Goal: Task Accomplishment & Management: Manage account settings

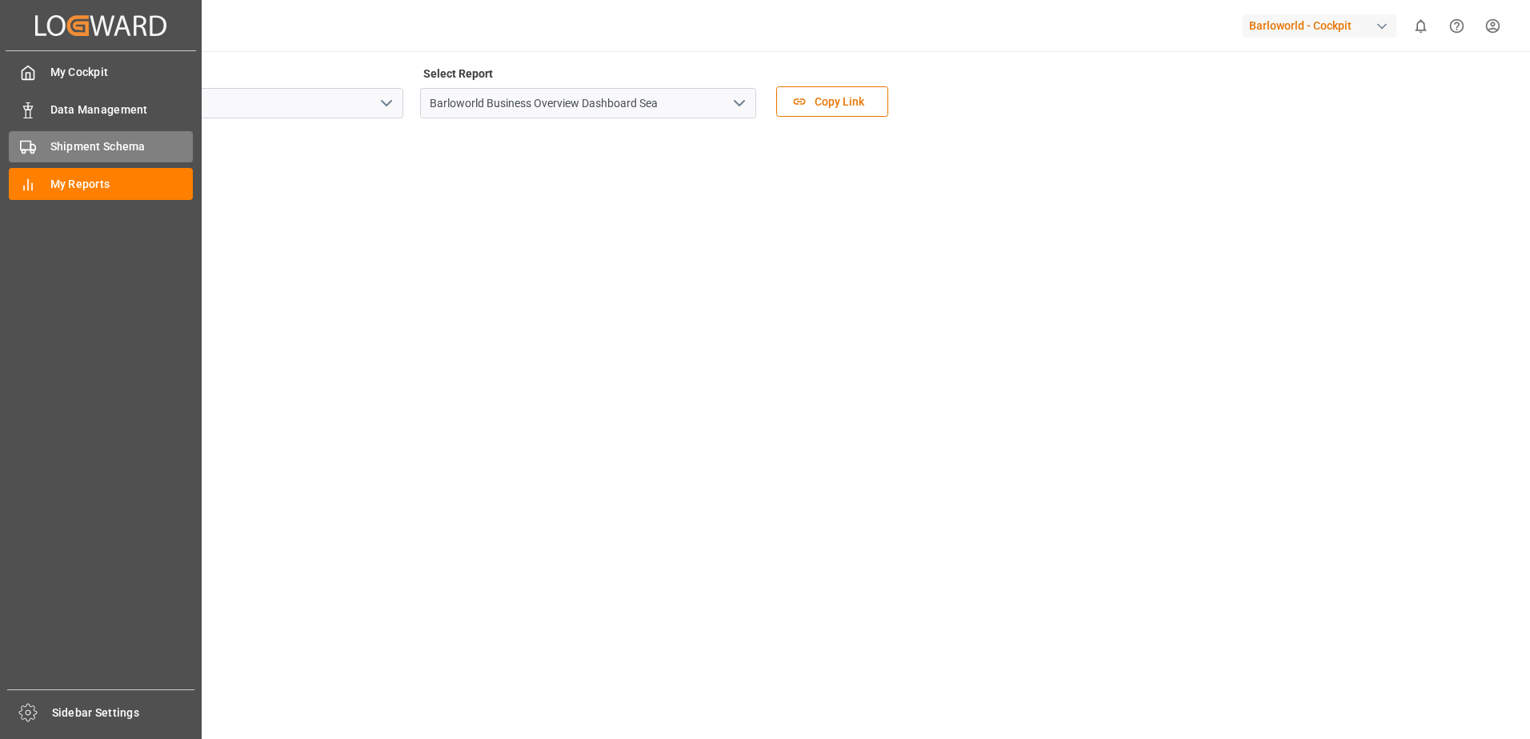
click at [54, 138] on div "Shipment Schema Shipment Schema" at bounding box center [101, 146] width 184 height 31
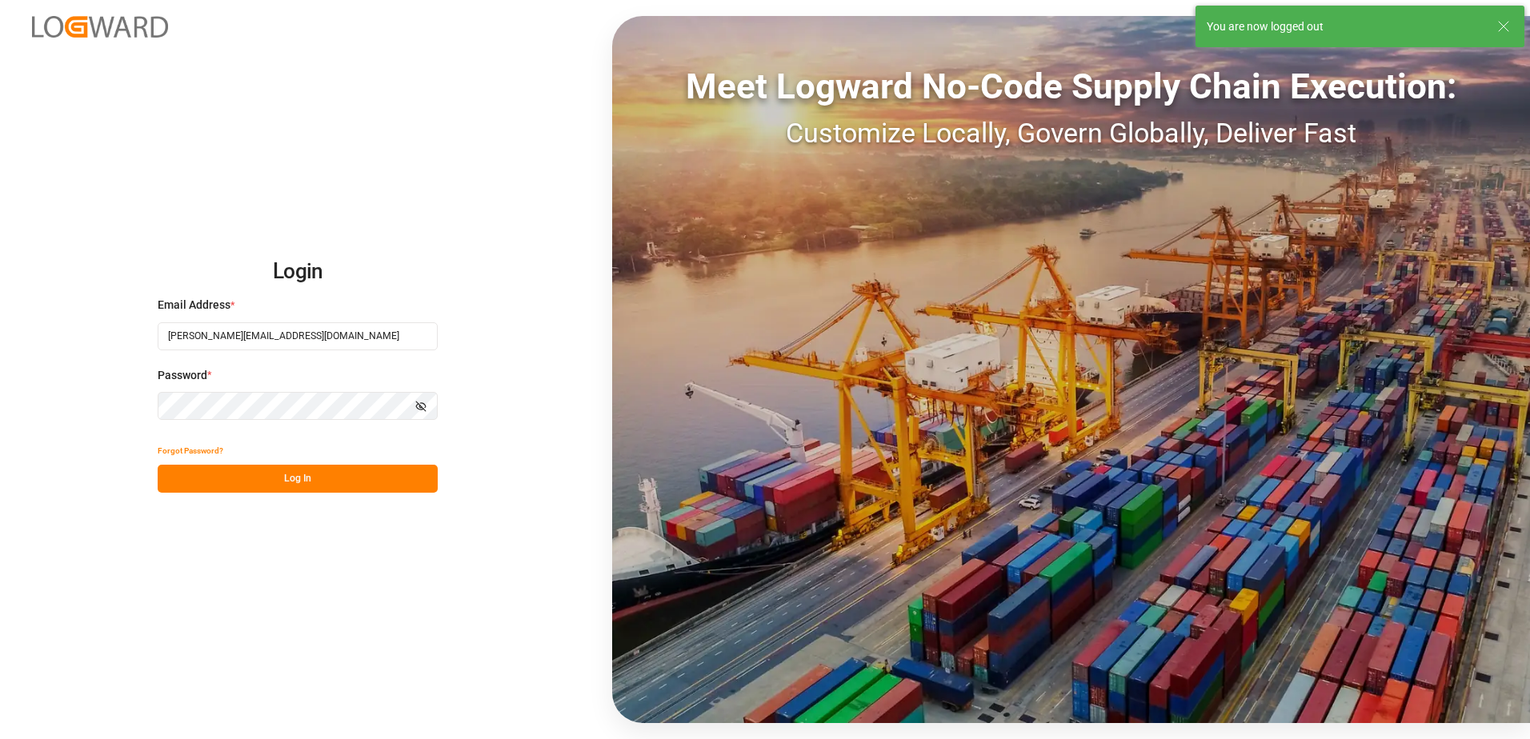
click at [332, 472] on button "Log In" at bounding box center [298, 479] width 280 height 28
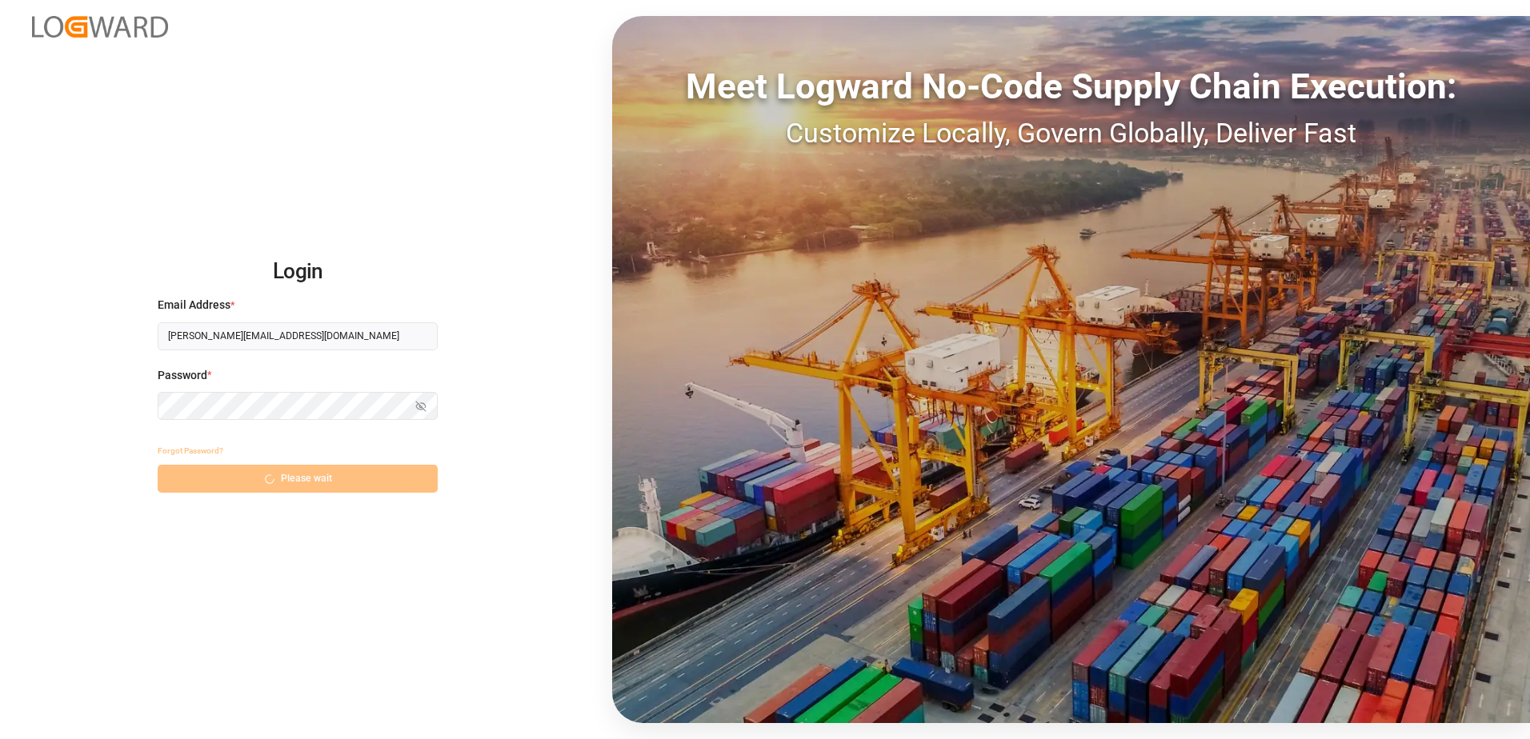
click at [311, 473] on div "Forgot Password? Please wait" at bounding box center [298, 465] width 280 height 56
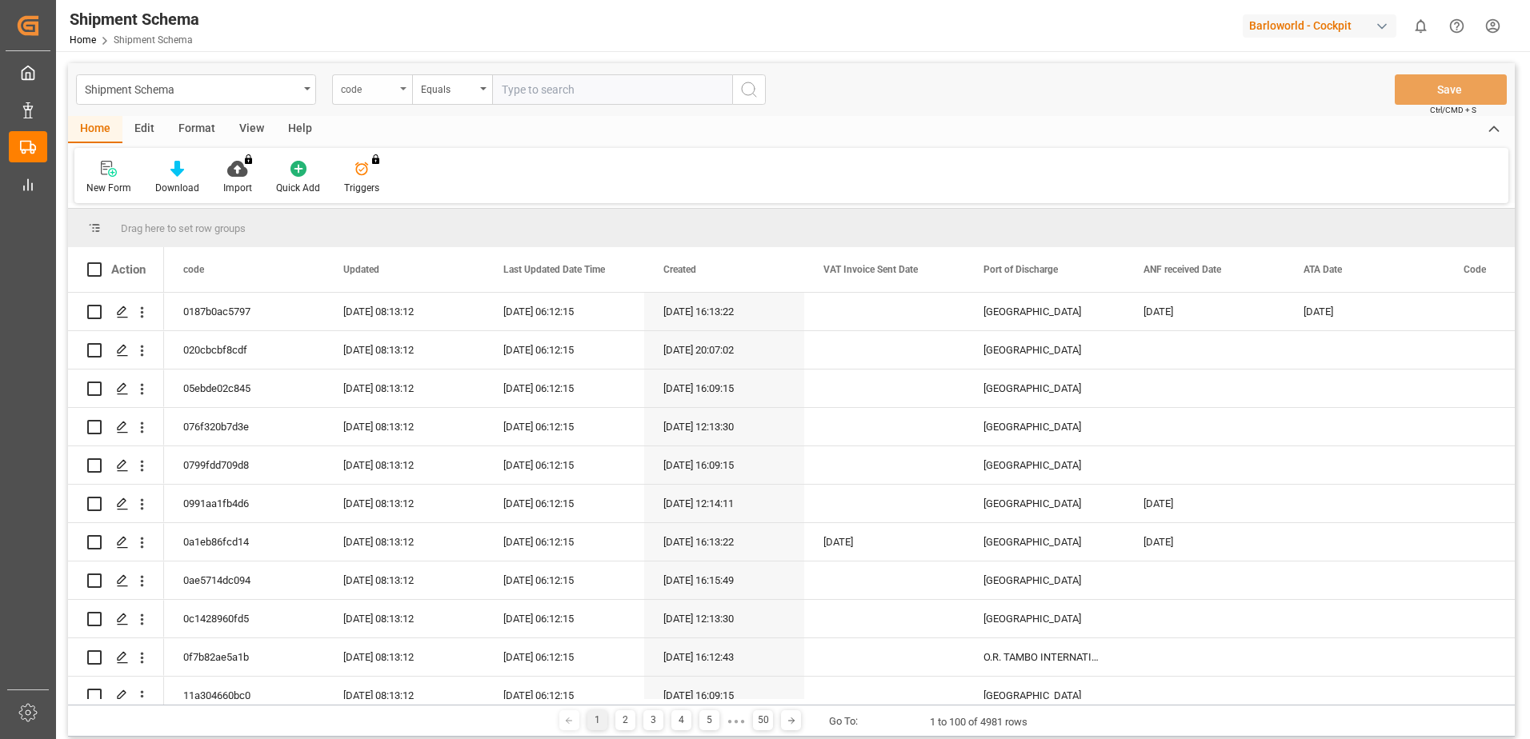
click at [395, 82] on div "code" at bounding box center [372, 89] width 80 height 30
type input "file"
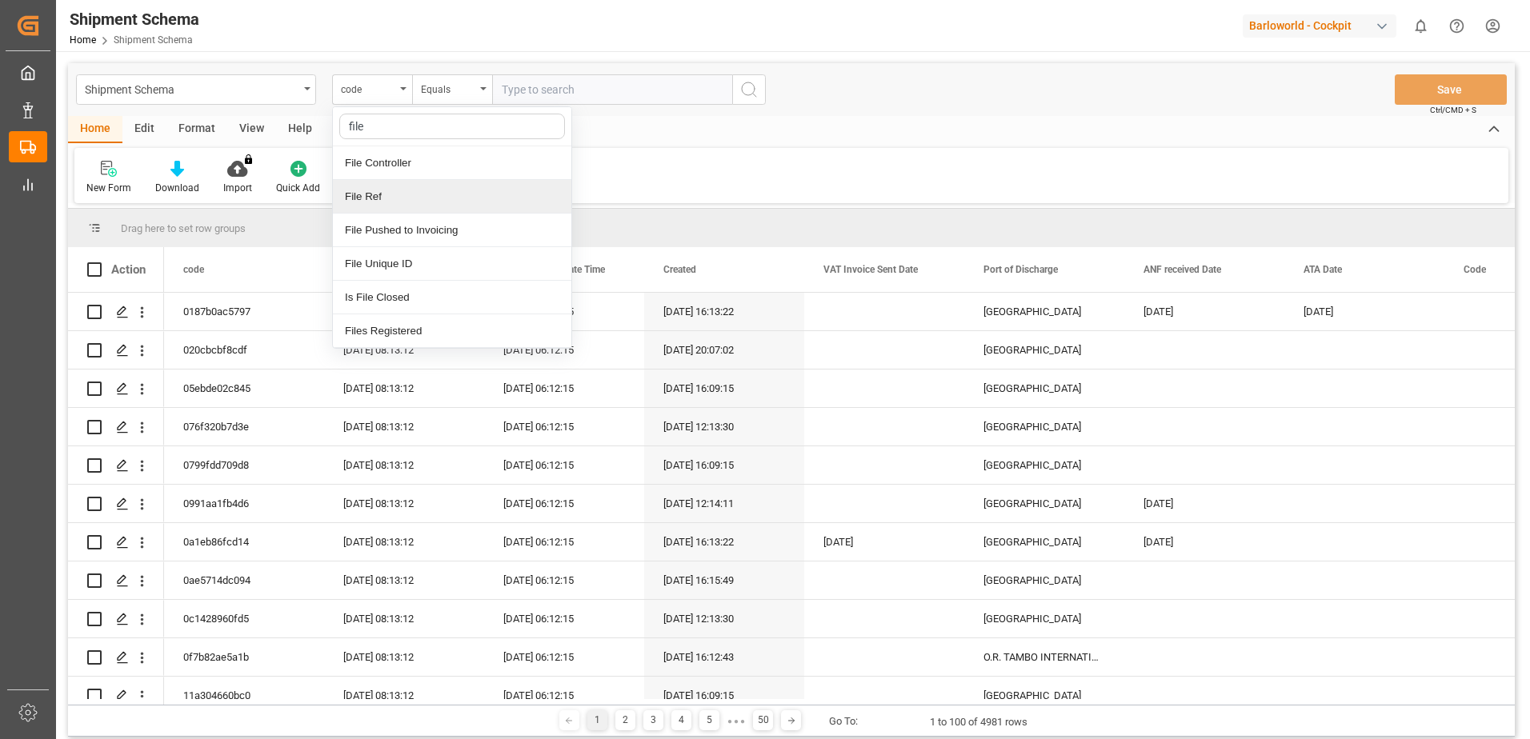
click at [380, 198] on div "File Ref" at bounding box center [452, 197] width 238 height 34
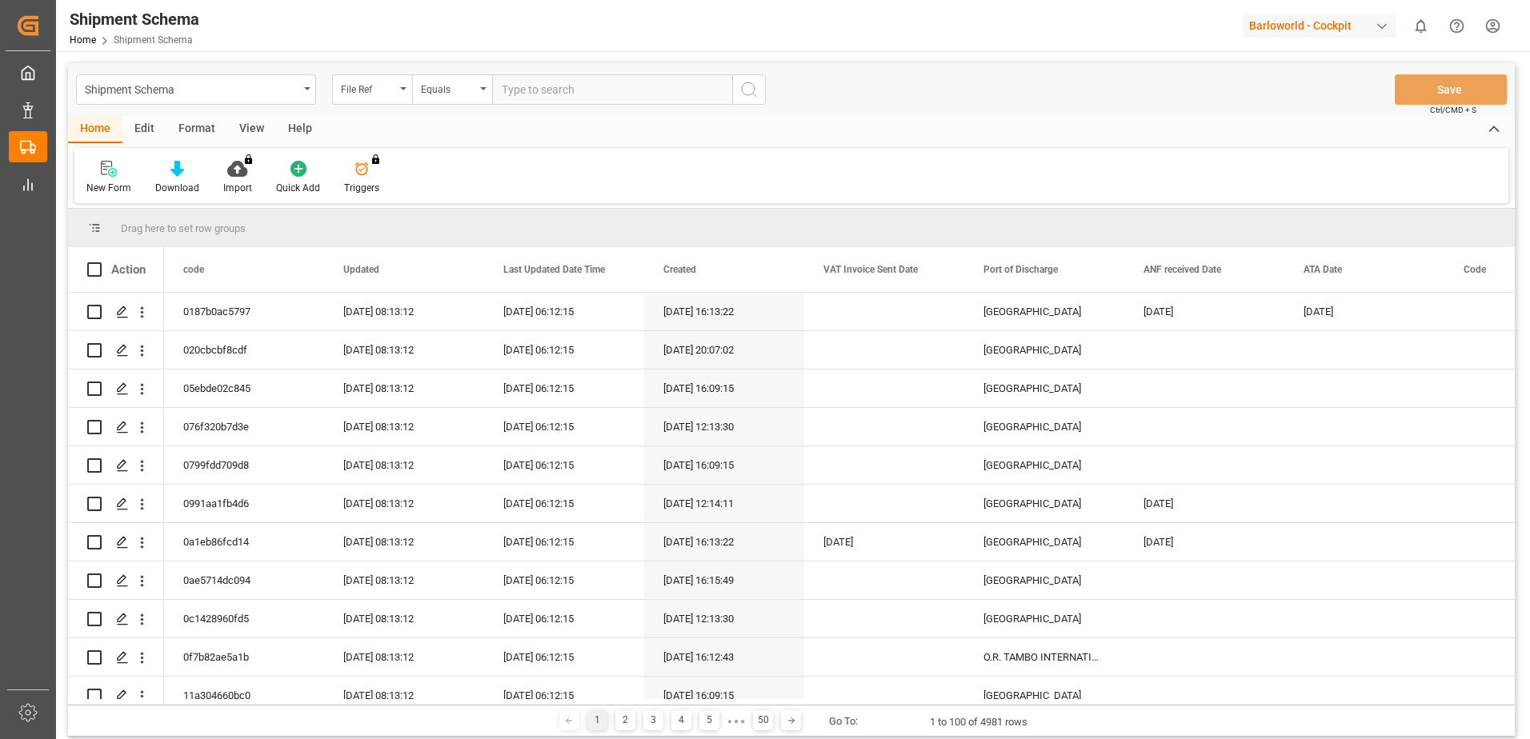
click at [570, 90] on input "text" at bounding box center [612, 89] width 240 height 30
type input "250904810116"
click at [739, 92] on icon "search button" at bounding box center [748, 89] width 19 height 19
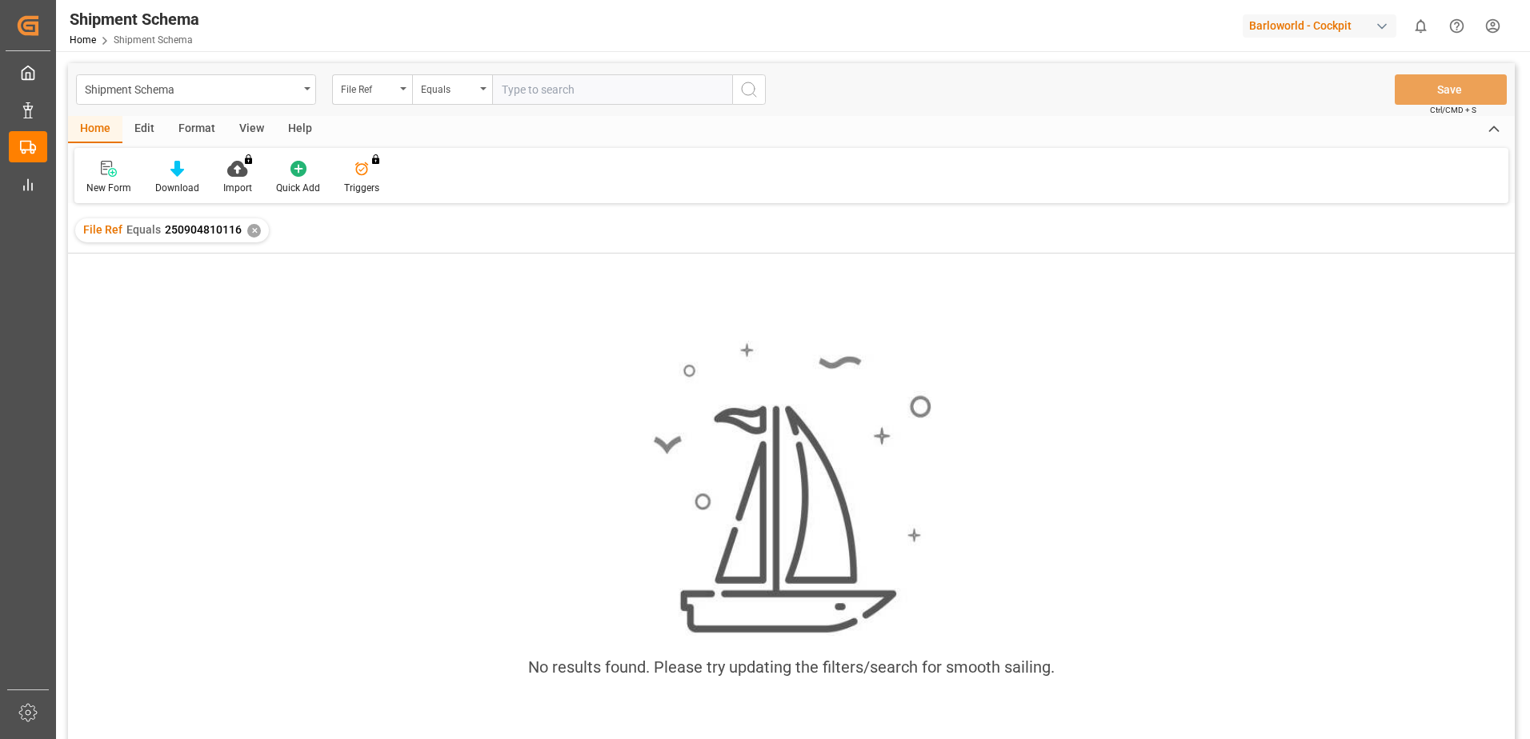
click at [569, 85] on input "text" at bounding box center [612, 89] width 240 height 30
drag, startPoint x: 499, startPoint y: 90, endPoint x: 341, endPoint y: 91, distance: 158.4
click at [341, 91] on div "File Ref Equals 250904810116" at bounding box center [549, 89] width 434 height 30
type input "250904810116"
click at [250, 232] on div "✕" at bounding box center [254, 231] width 14 height 14
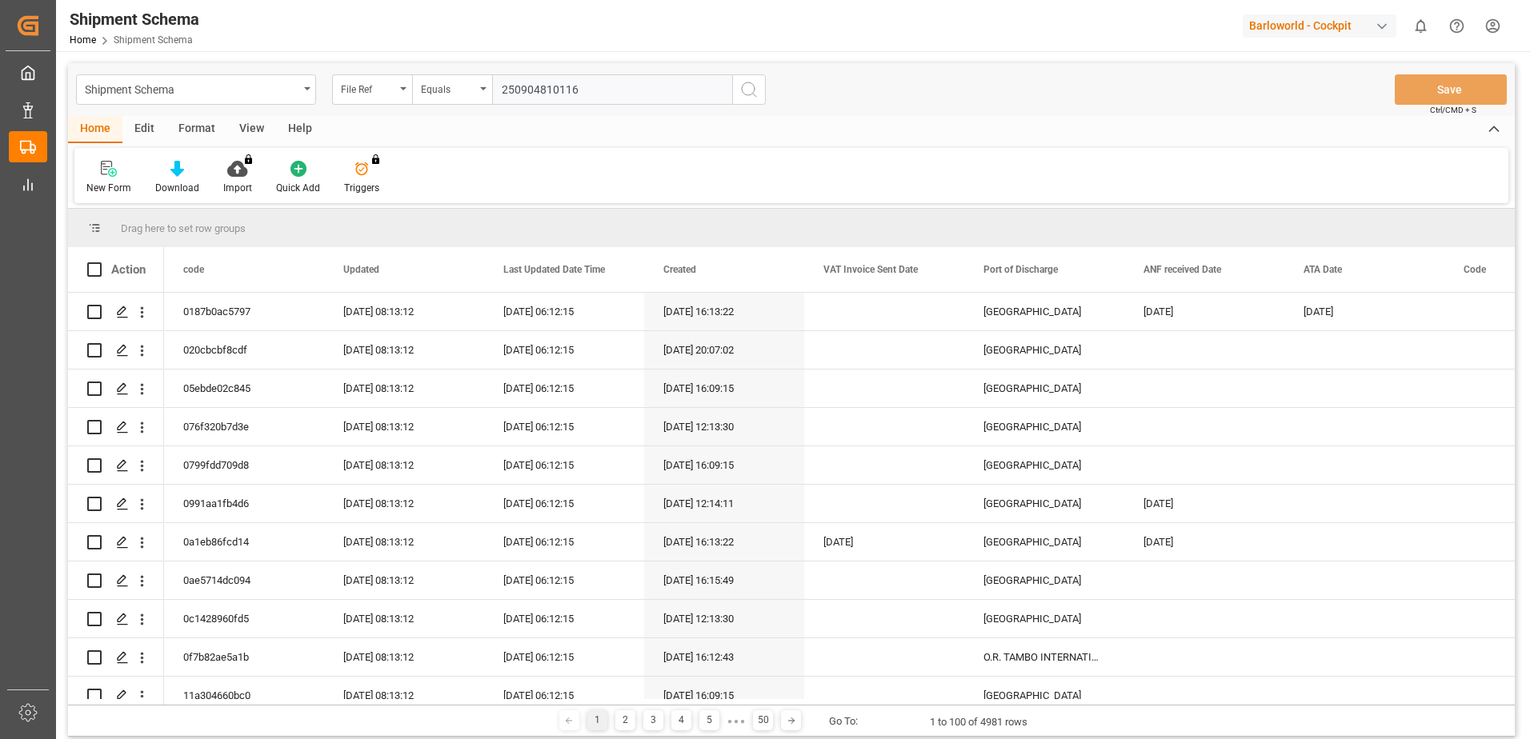
click at [746, 87] on icon "search button" at bounding box center [748, 89] width 19 height 19
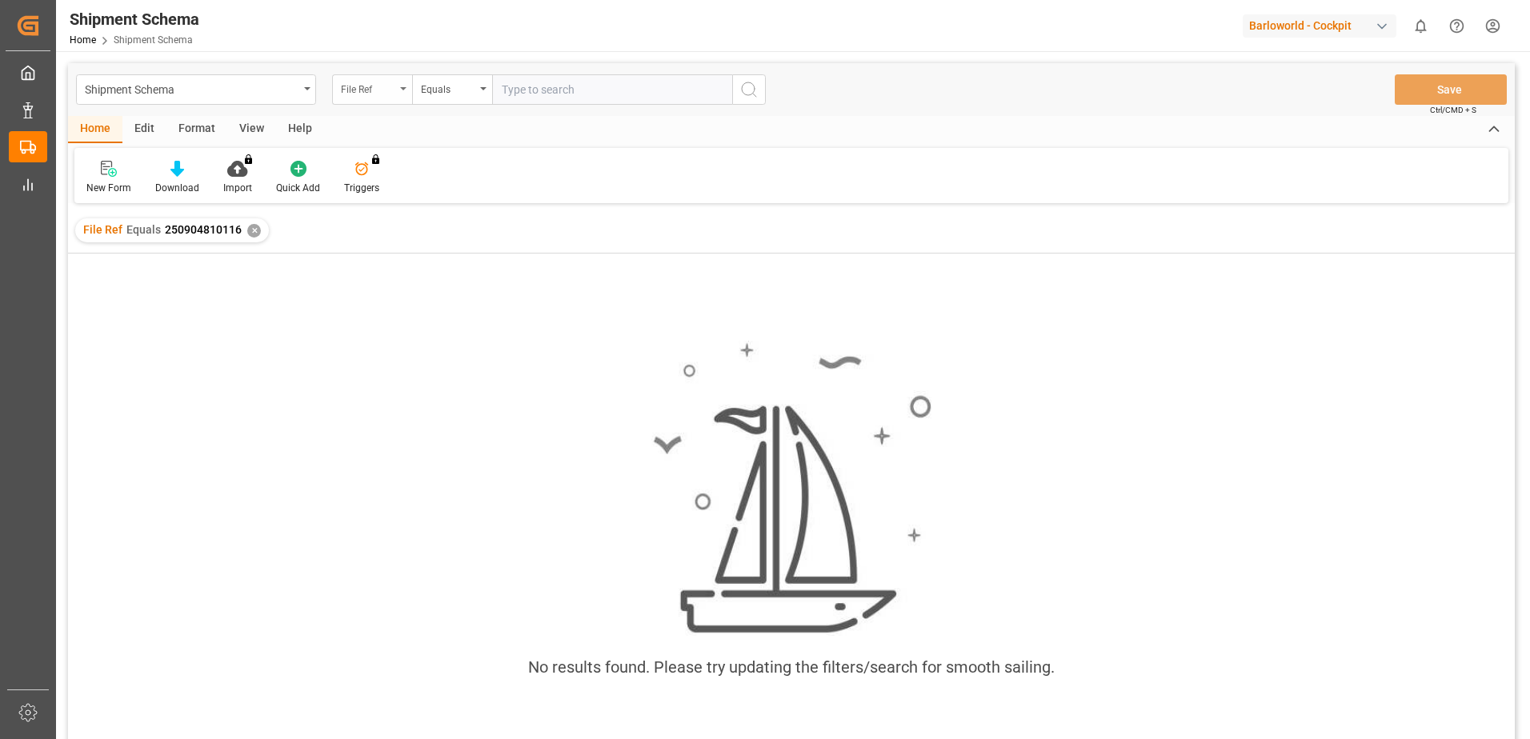
click at [405, 84] on div "File Ref" at bounding box center [372, 89] width 80 height 30
type input "cl"
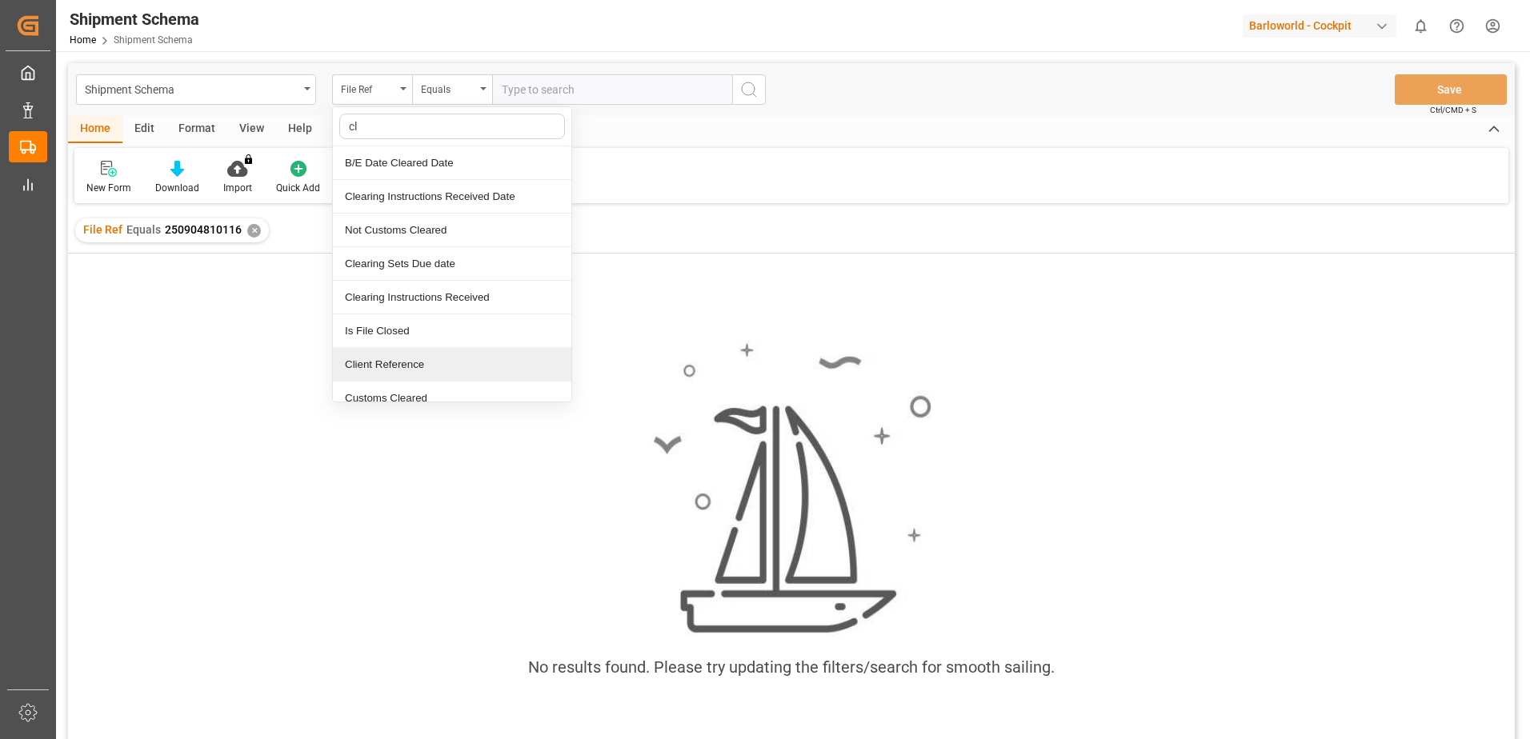
click at [402, 360] on div "Client Reference" at bounding box center [452, 365] width 238 height 34
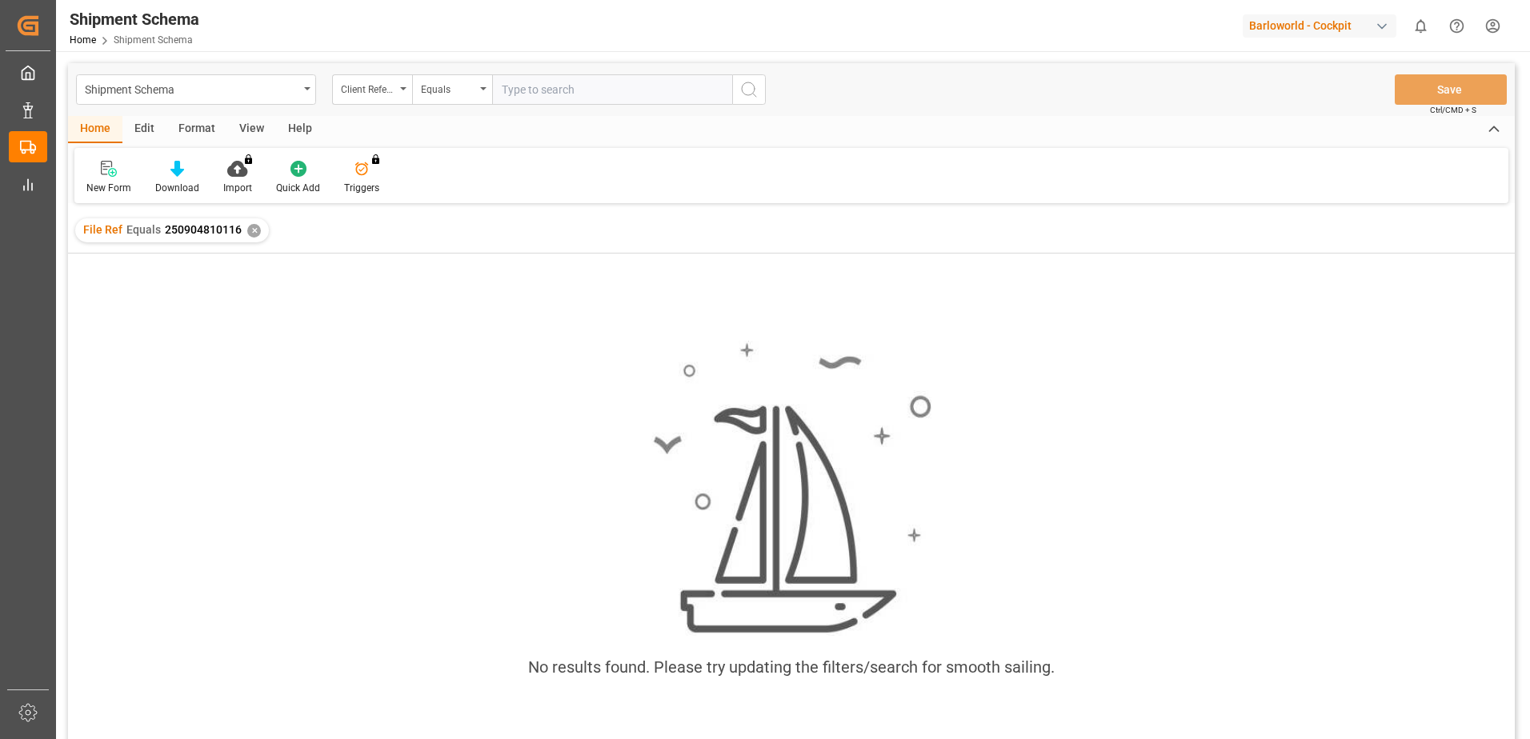
click at [564, 92] on input "text" at bounding box center [612, 89] width 240 height 30
paste input "250904810116"
type input "250904810116"
click at [248, 232] on div "✕" at bounding box center [254, 231] width 14 height 14
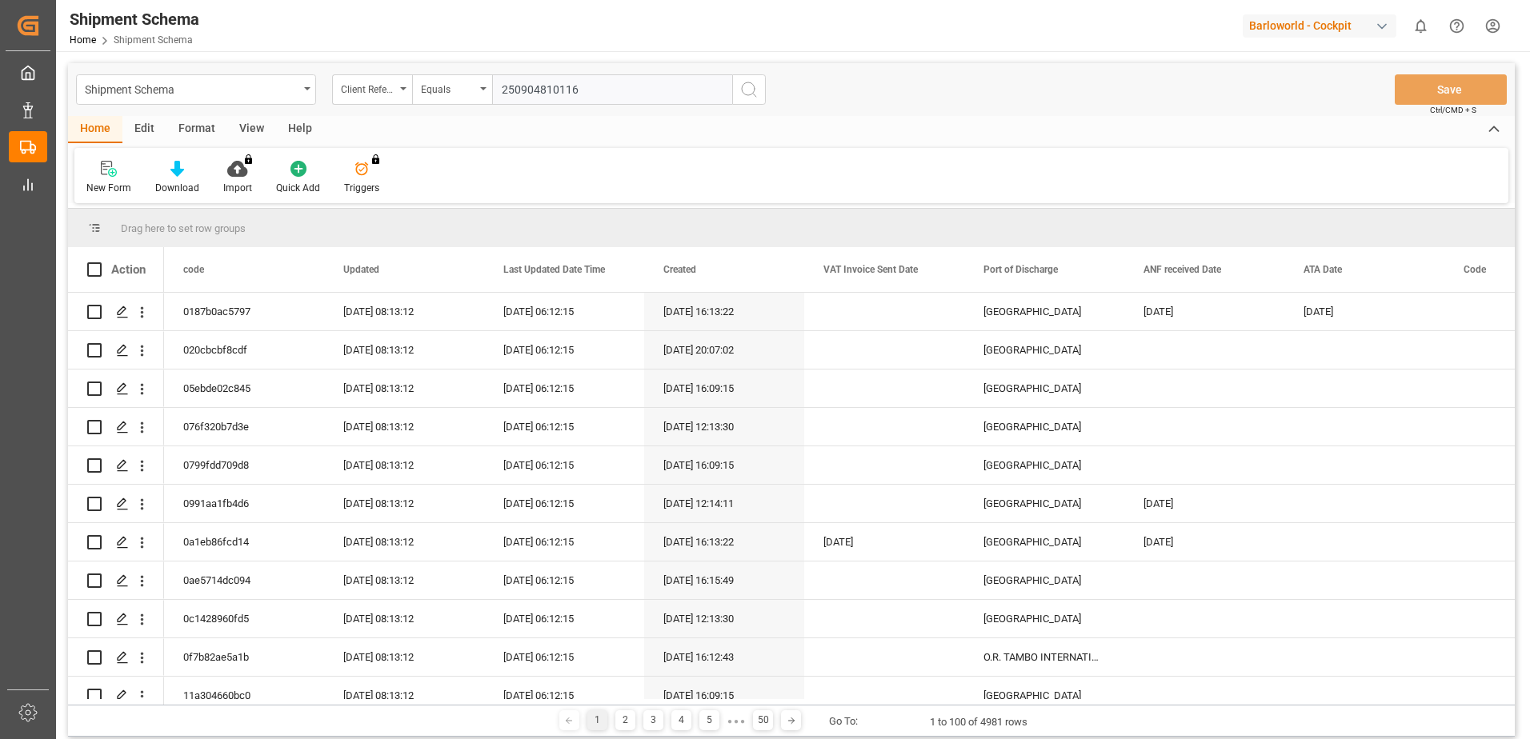
click at [749, 90] on icon "search button" at bounding box center [748, 89] width 19 height 19
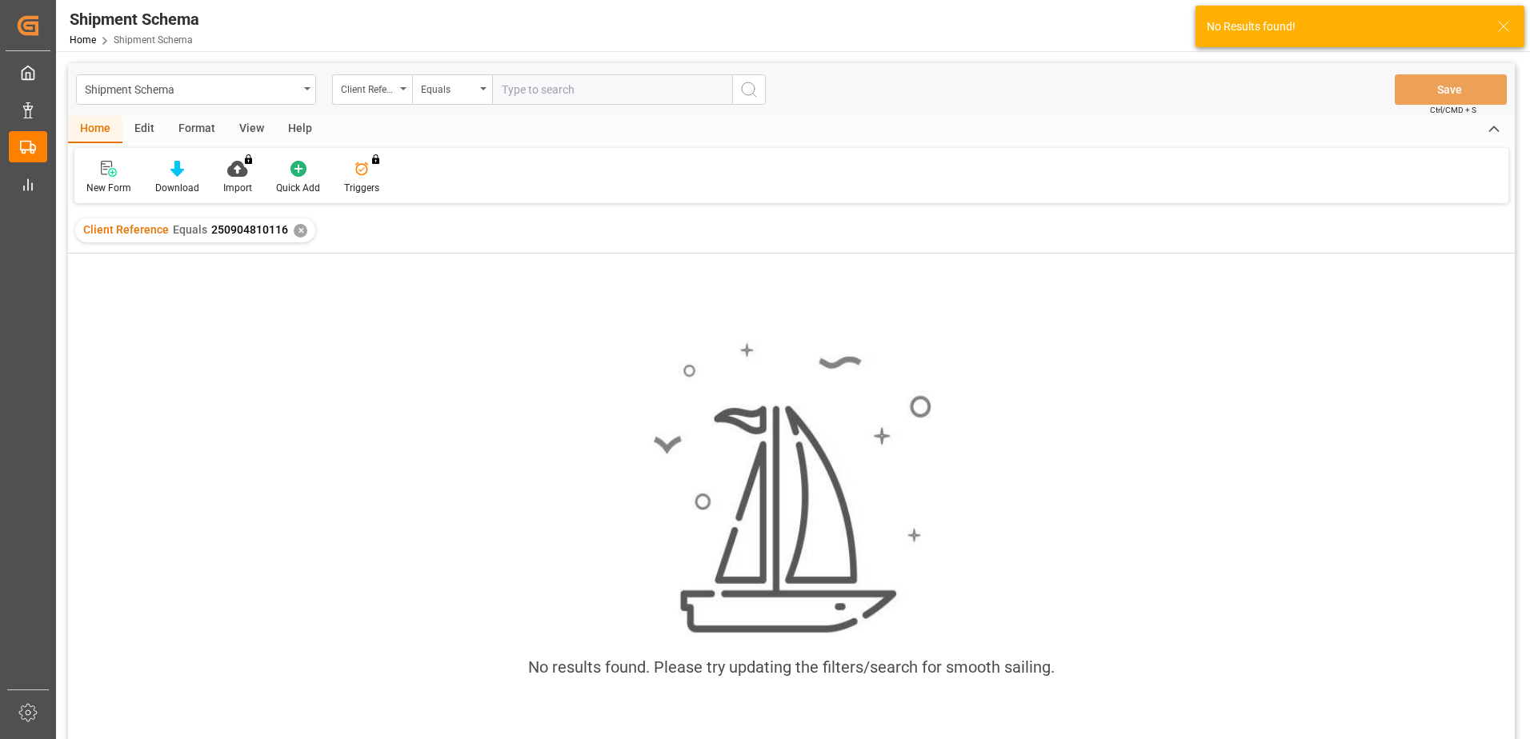
click at [298, 227] on div "✕" at bounding box center [301, 231] width 14 height 14
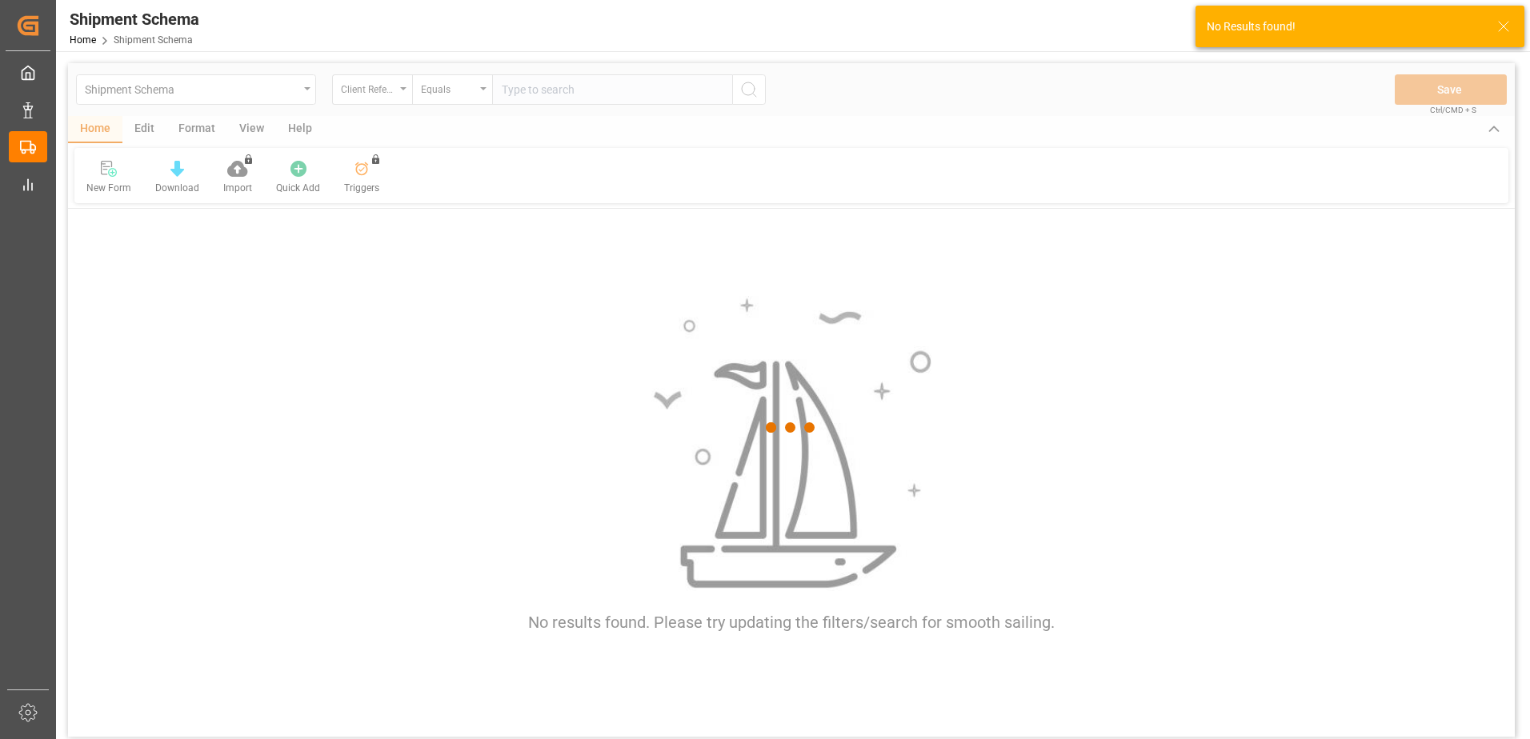
click at [406, 88] on div at bounding box center [791, 428] width 1446 height 730
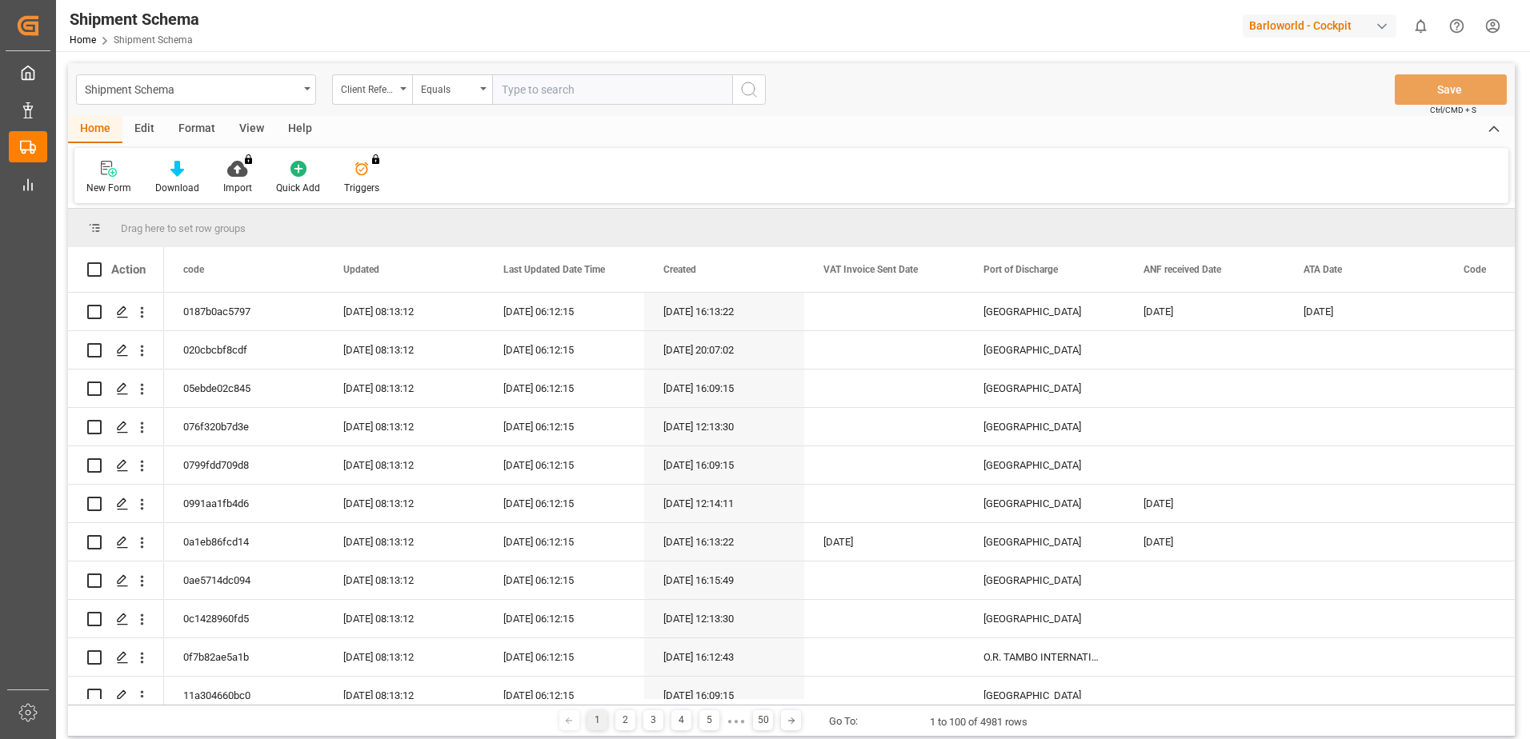
click at [406, 88] on icon "open menu" at bounding box center [403, 88] width 6 height 3
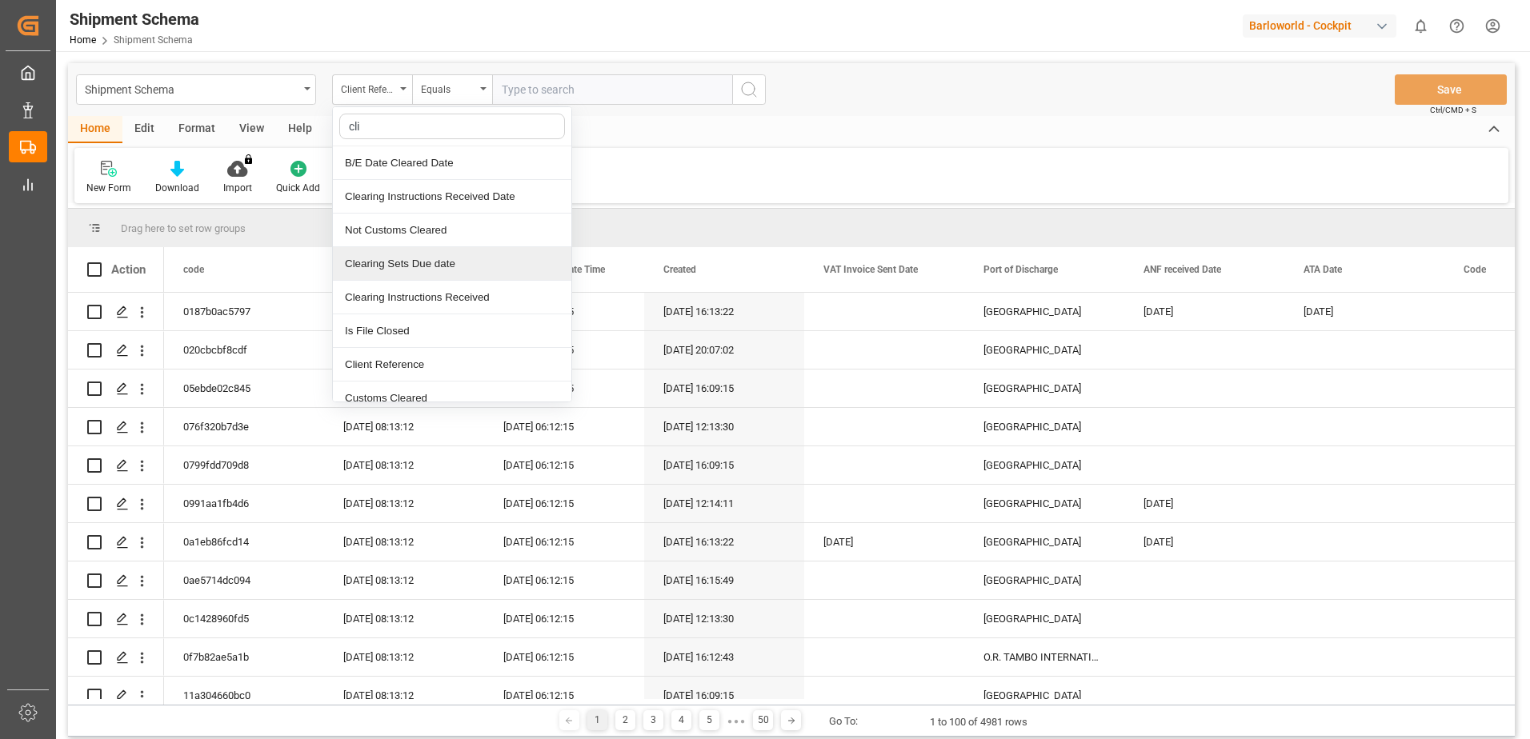
type input "clie"
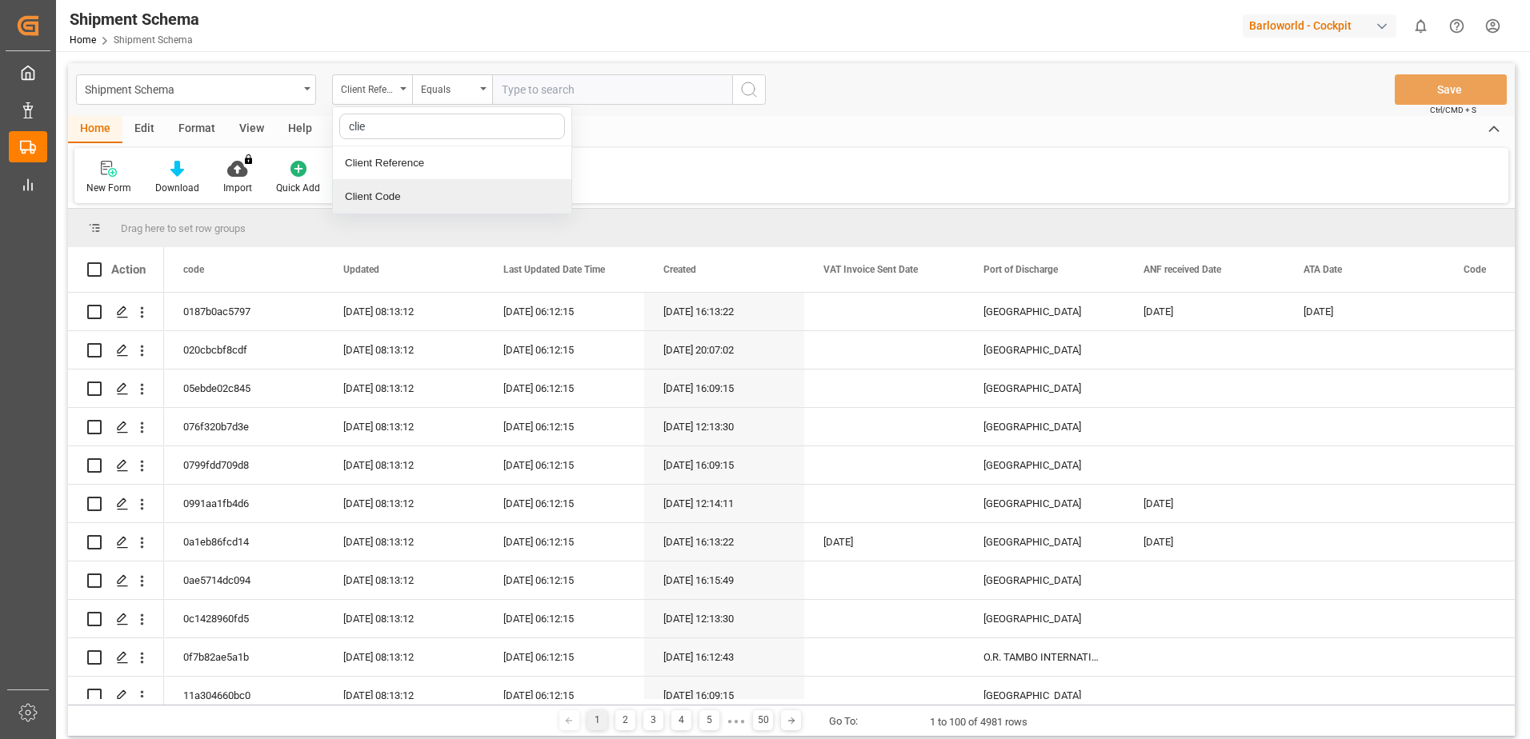
click at [388, 193] on div "Client Code" at bounding box center [452, 197] width 238 height 34
click at [594, 92] on input "text" at bounding box center [612, 89] width 240 height 30
paste input "250904810116"
type input "250904810116"
click at [747, 84] on icon "search button" at bounding box center [748, 89] width 19 height 19
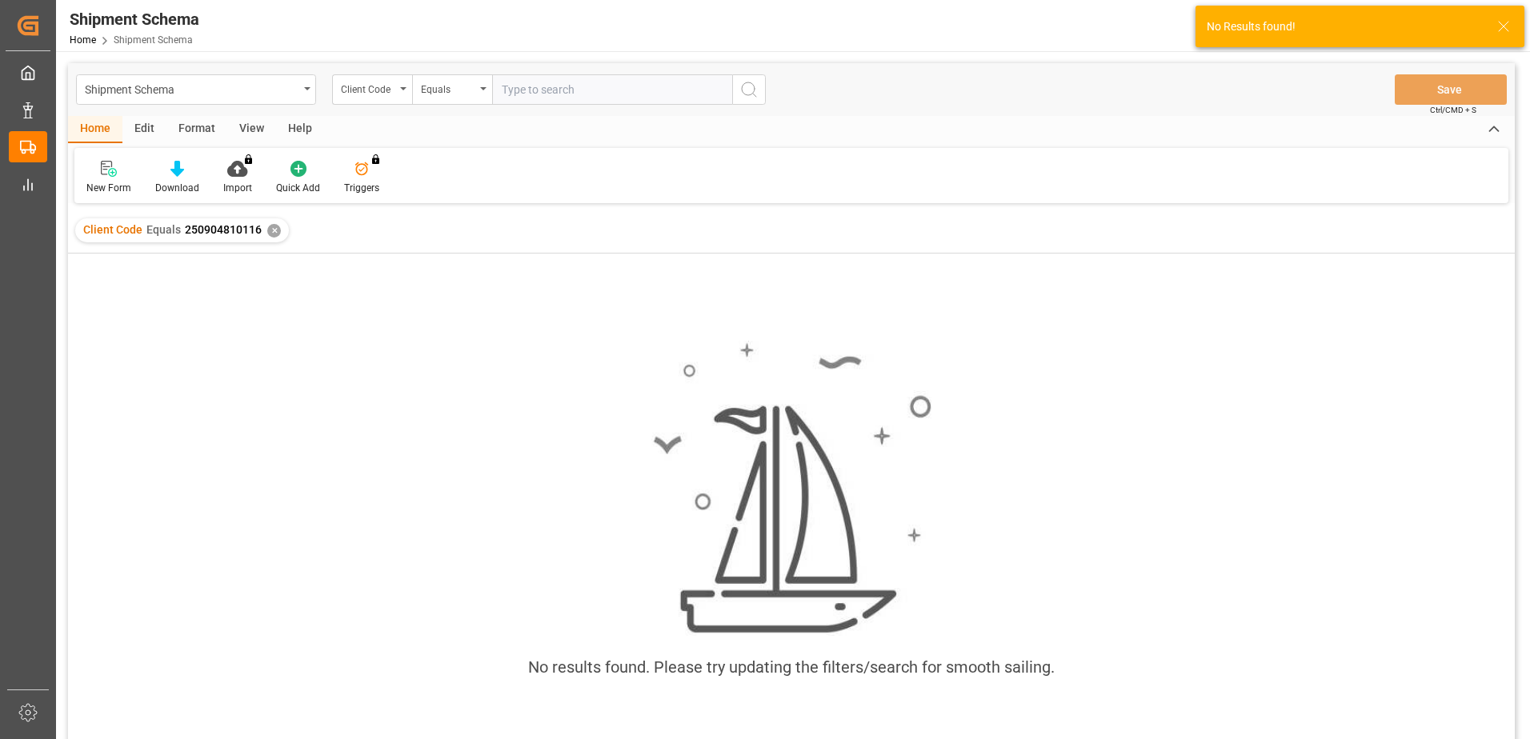
click at [269, 226] on div "✕" at bounding box center [274, 231] width 14 height 14
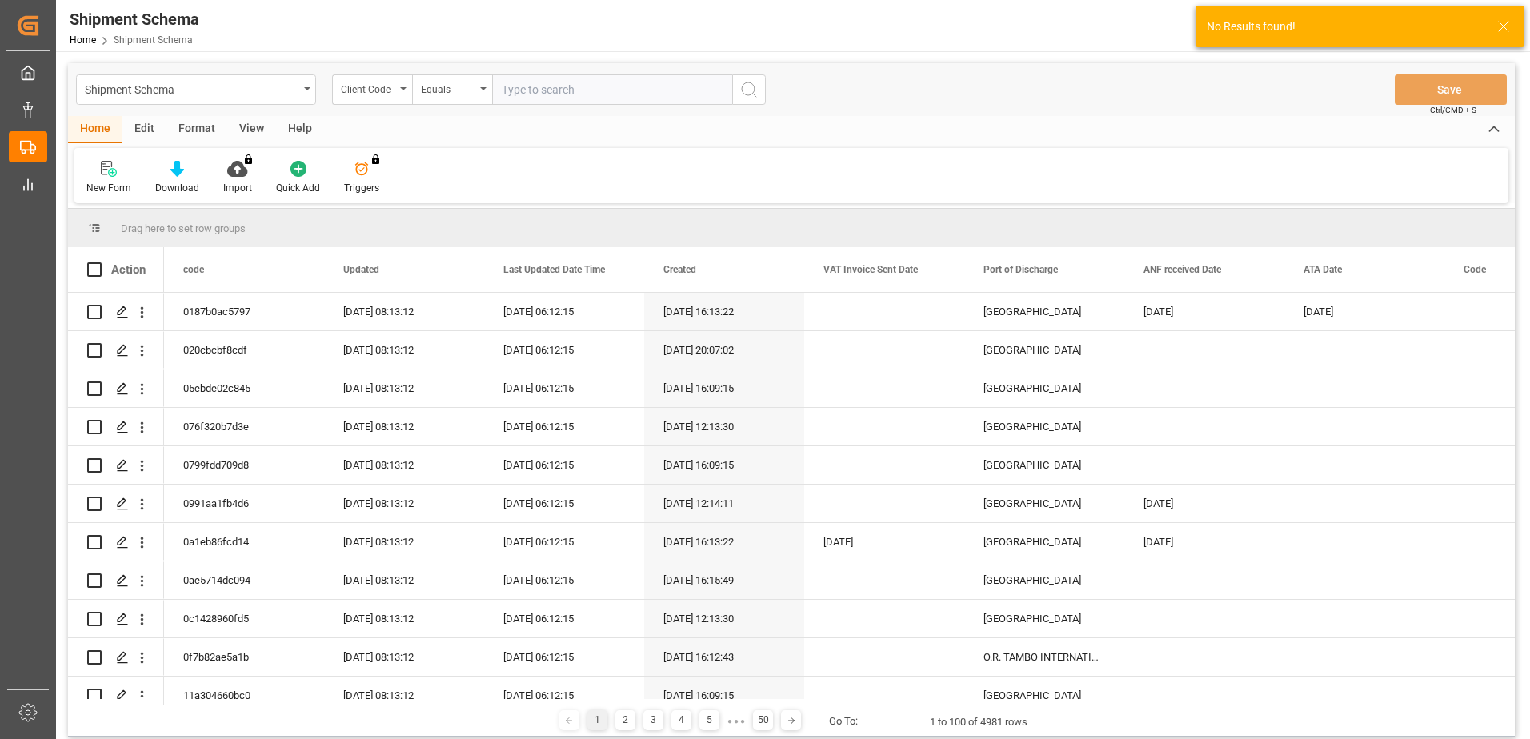
click at [404, 90] on icon "open menu" at bounding box center [403, 88] width 6 height 3
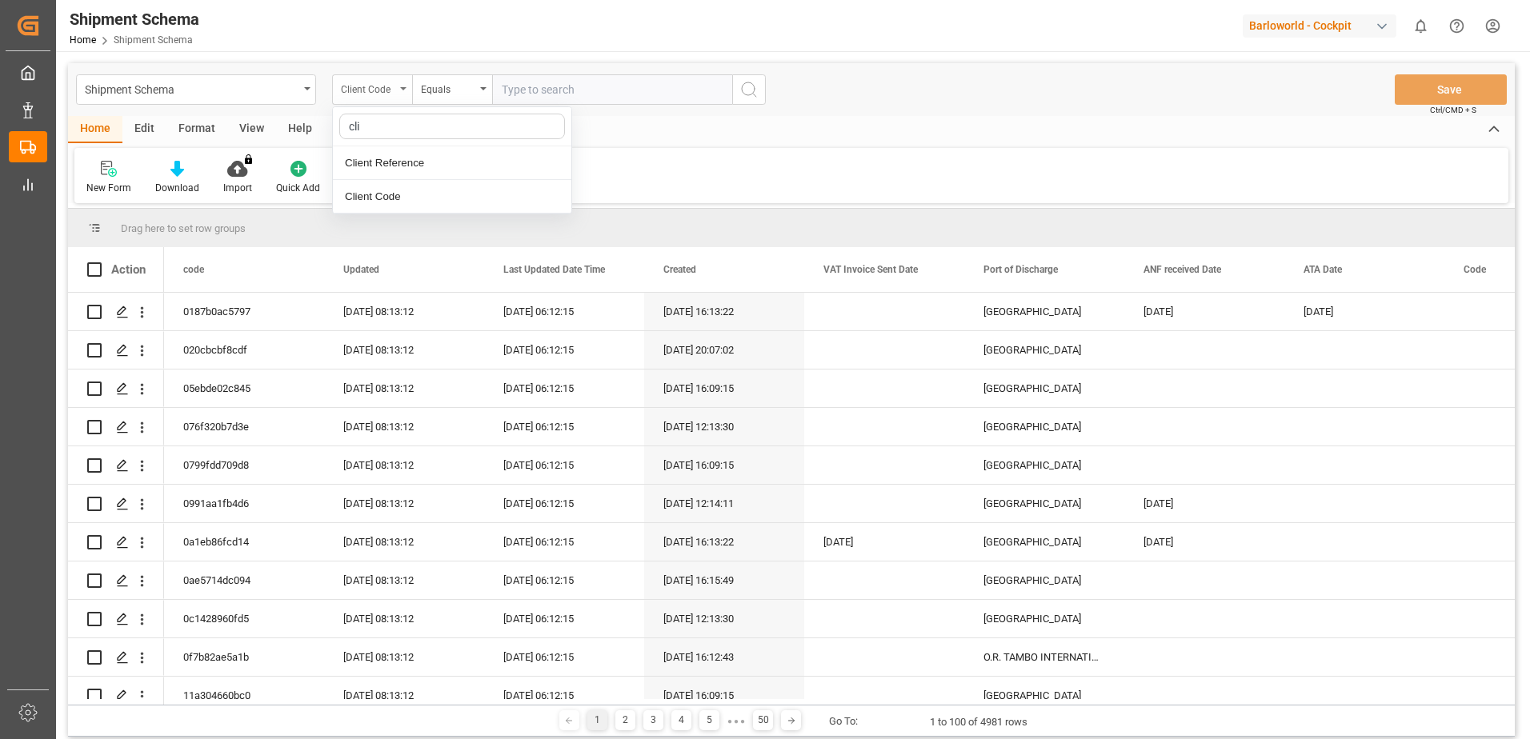
type input "clie"
click at [389, 157] on div "Client Reference" at bounding box center [452, 163] width 238 height 34
click at [570, 90] on input "text" at bounding box center [612, 89] width 240 height 30
type input "4000227568"
click at [741, 90] on icon "search button" at bounding box center [748, 89] width 19 height 19
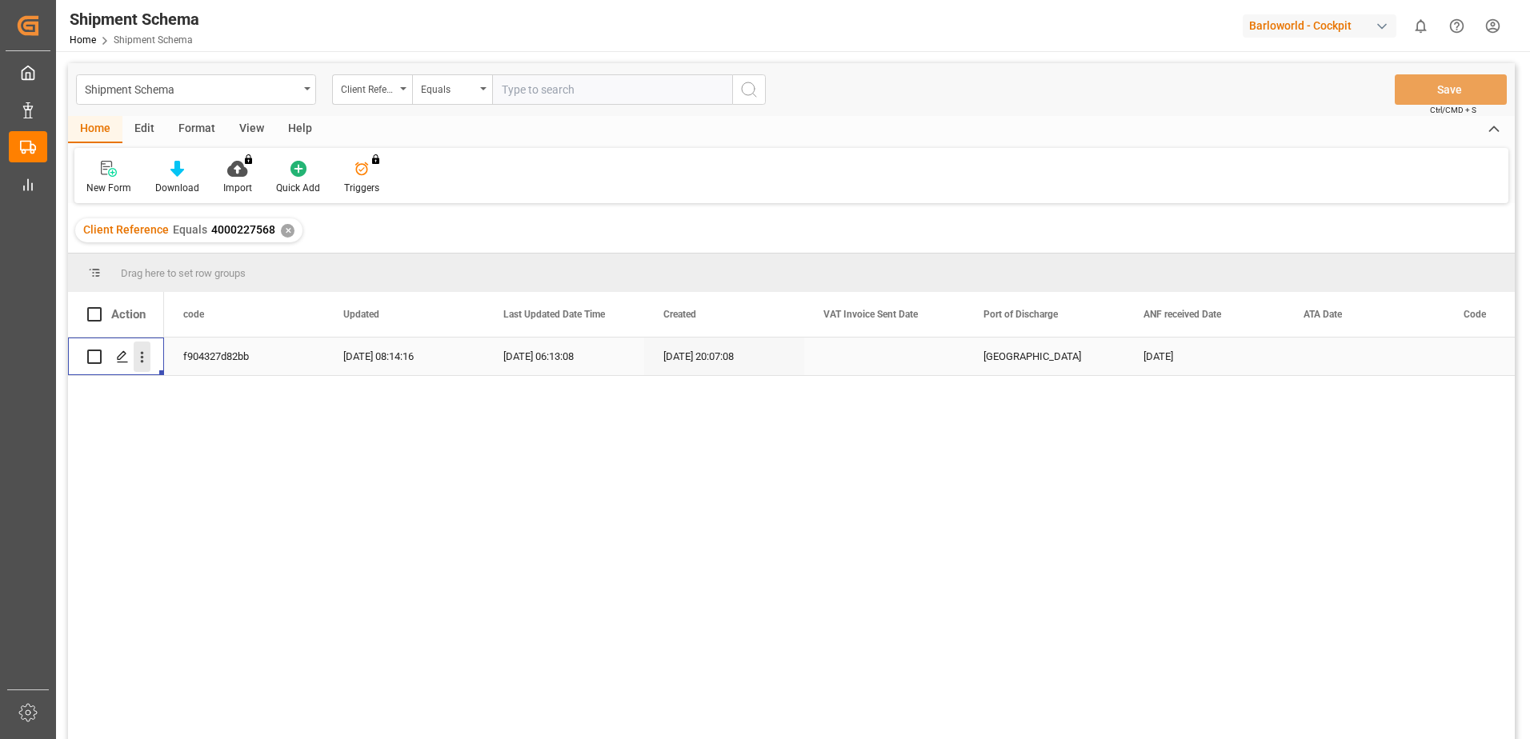
click at [142, 357] on icon "open menu" at bounding box center [142, 357] width 3 height 11
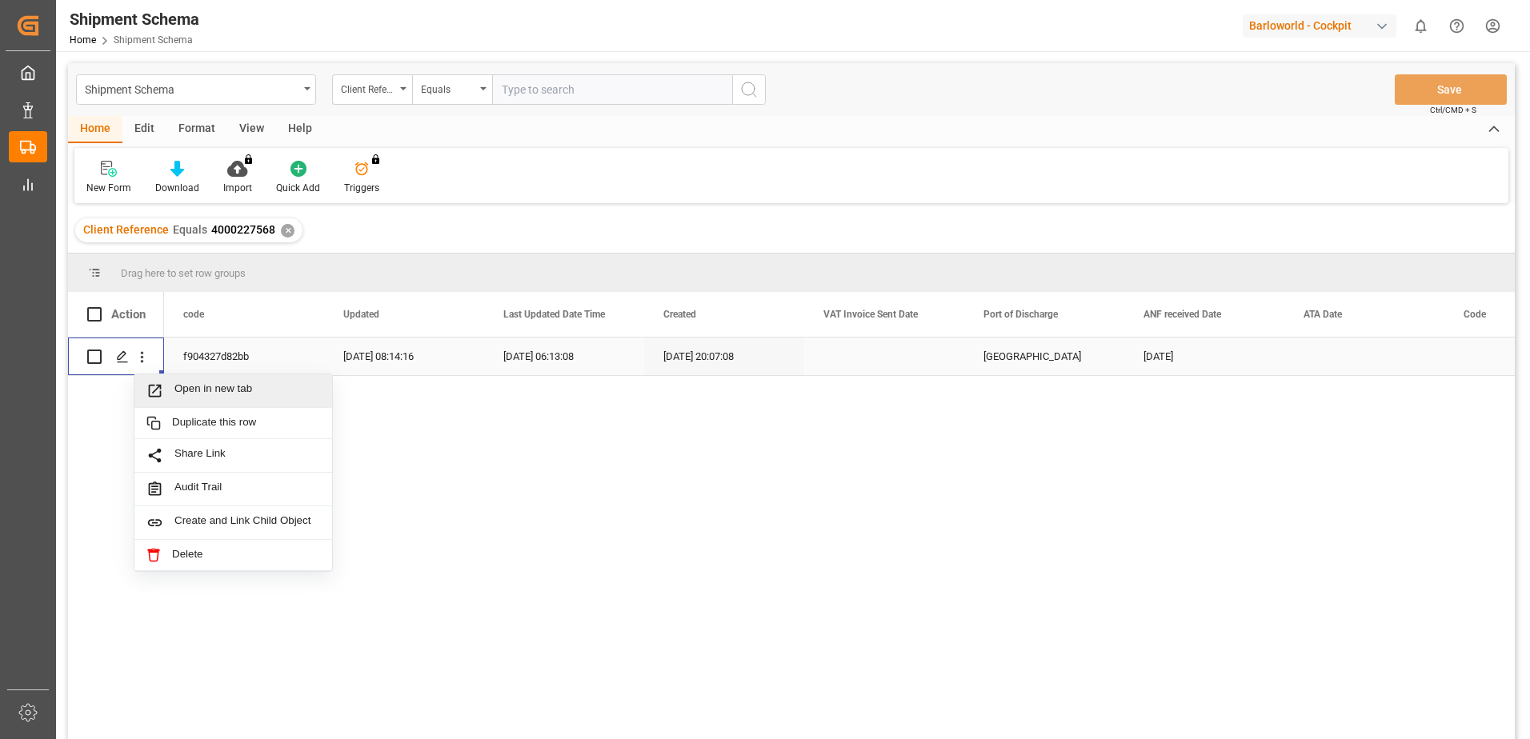
click at [190, 386] on span "Open in new tab" at bounding box center [247, 390] width 146 height 17
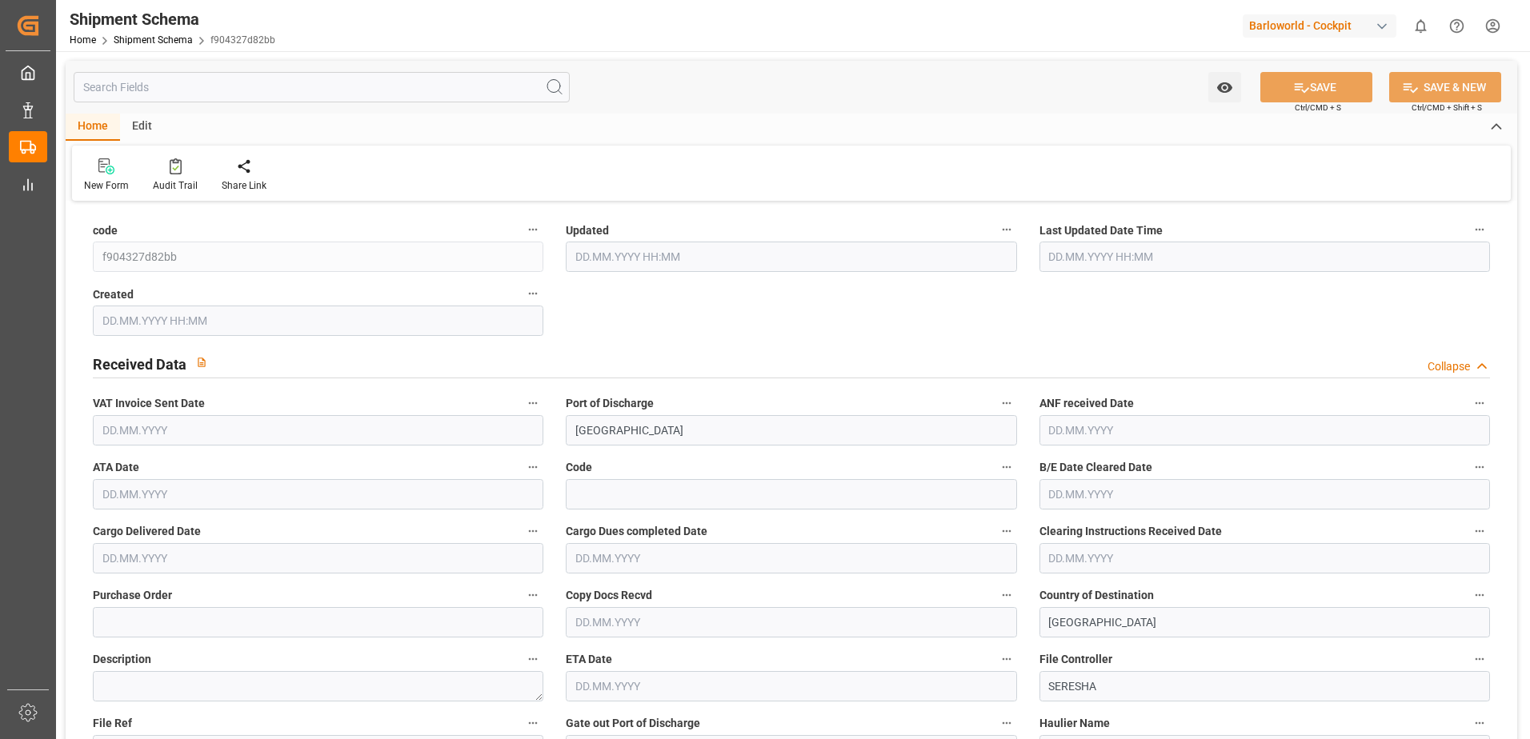
type input "9252228"
type input "36"
type input "1"
type input "2025"
type input "0"
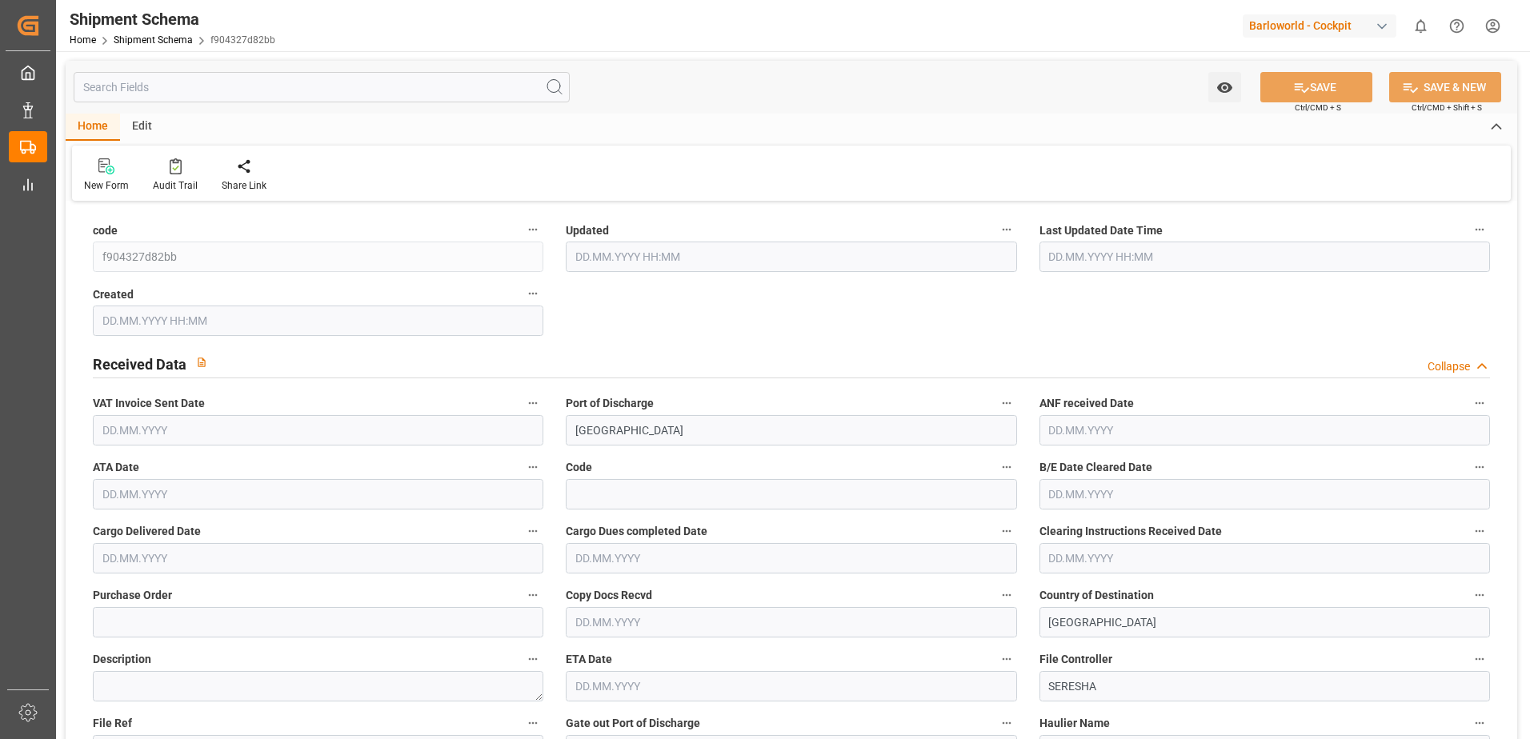
type input "0"
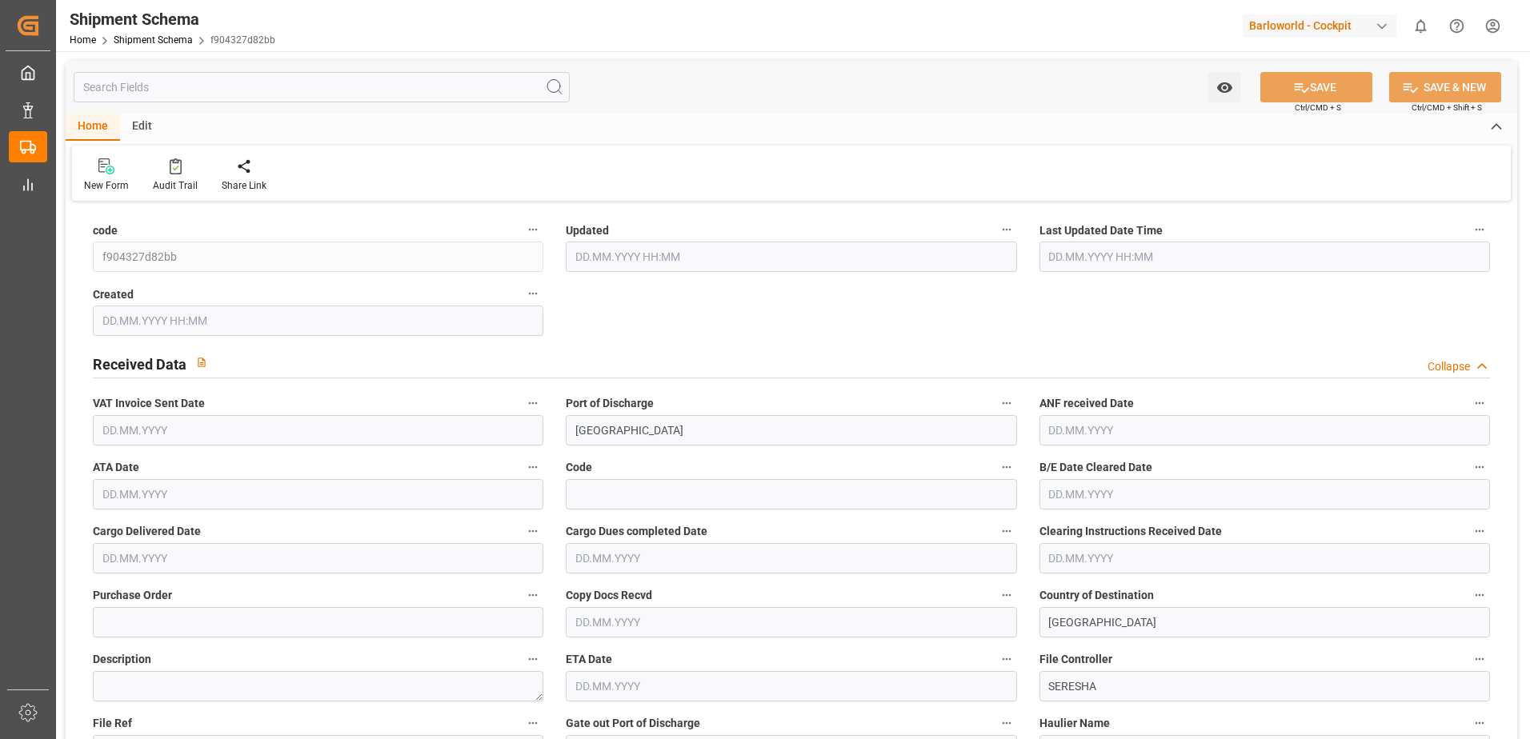
type input "0"
type input "28.08.2025 06:14"
type input "28.08.2025 06:13"
type input "30.06.2025 18:07"
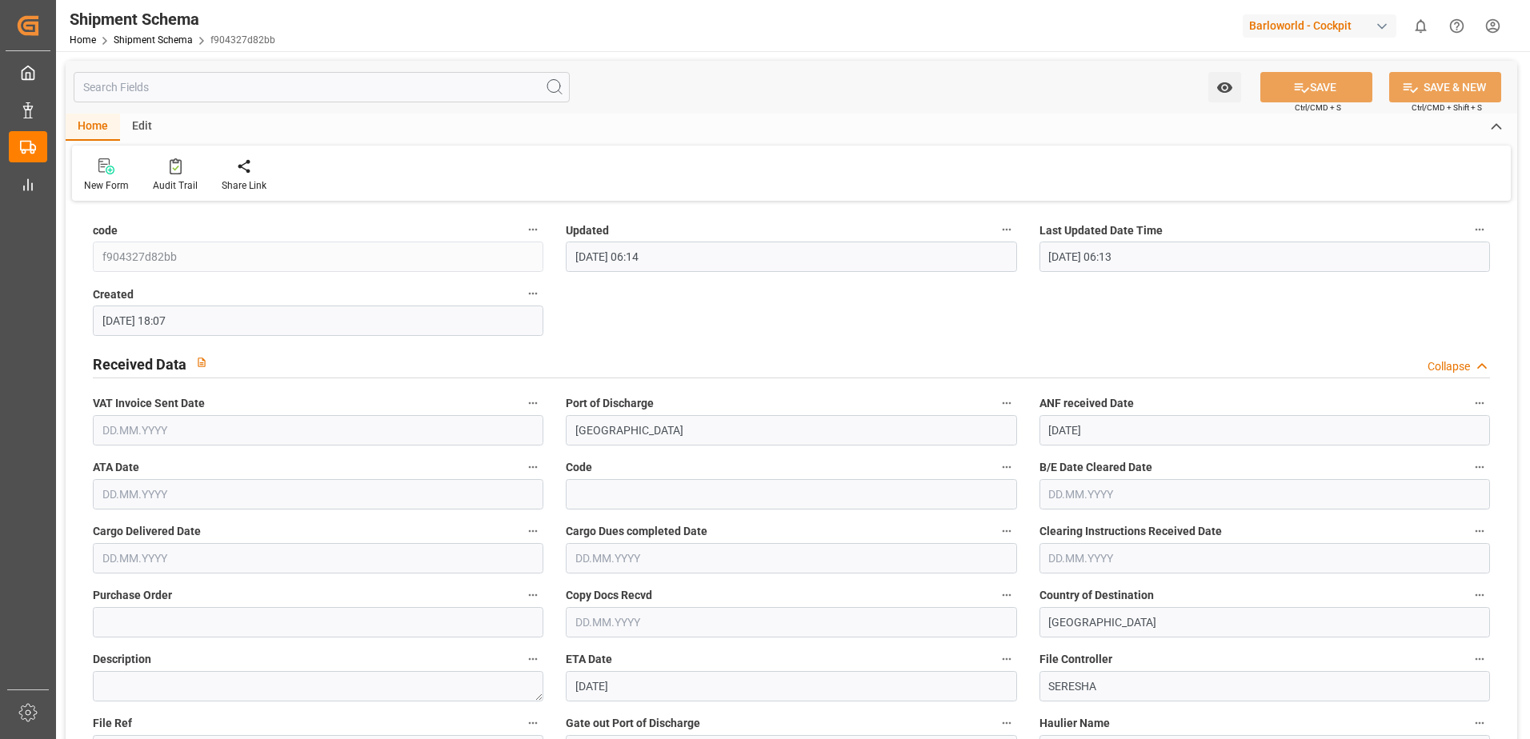
type input "[DATE]"
type input "27.07.2025"
type input "[DATE]"
type input "23.08.2025"
type input "[DATE]"
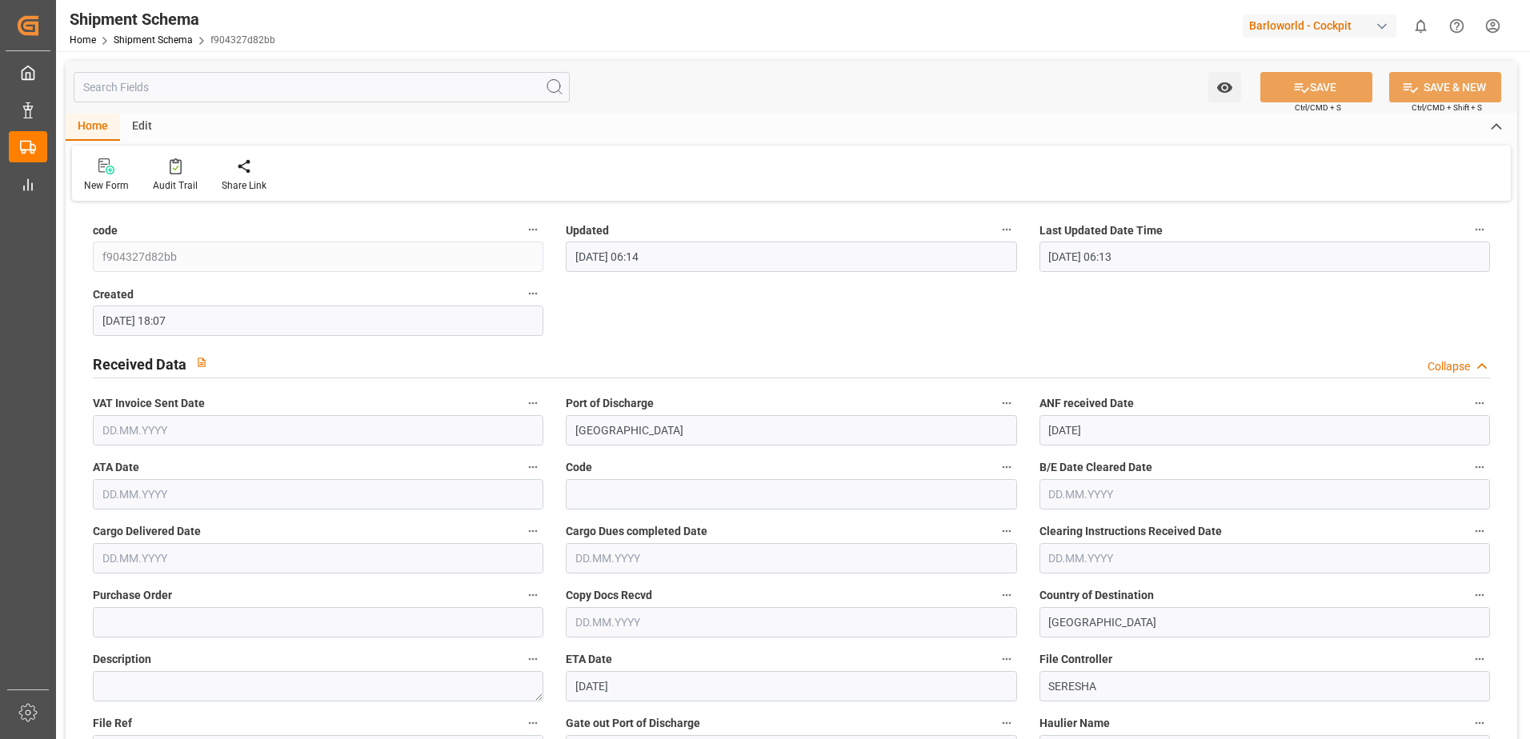
type input "30.06.2025 00:00"
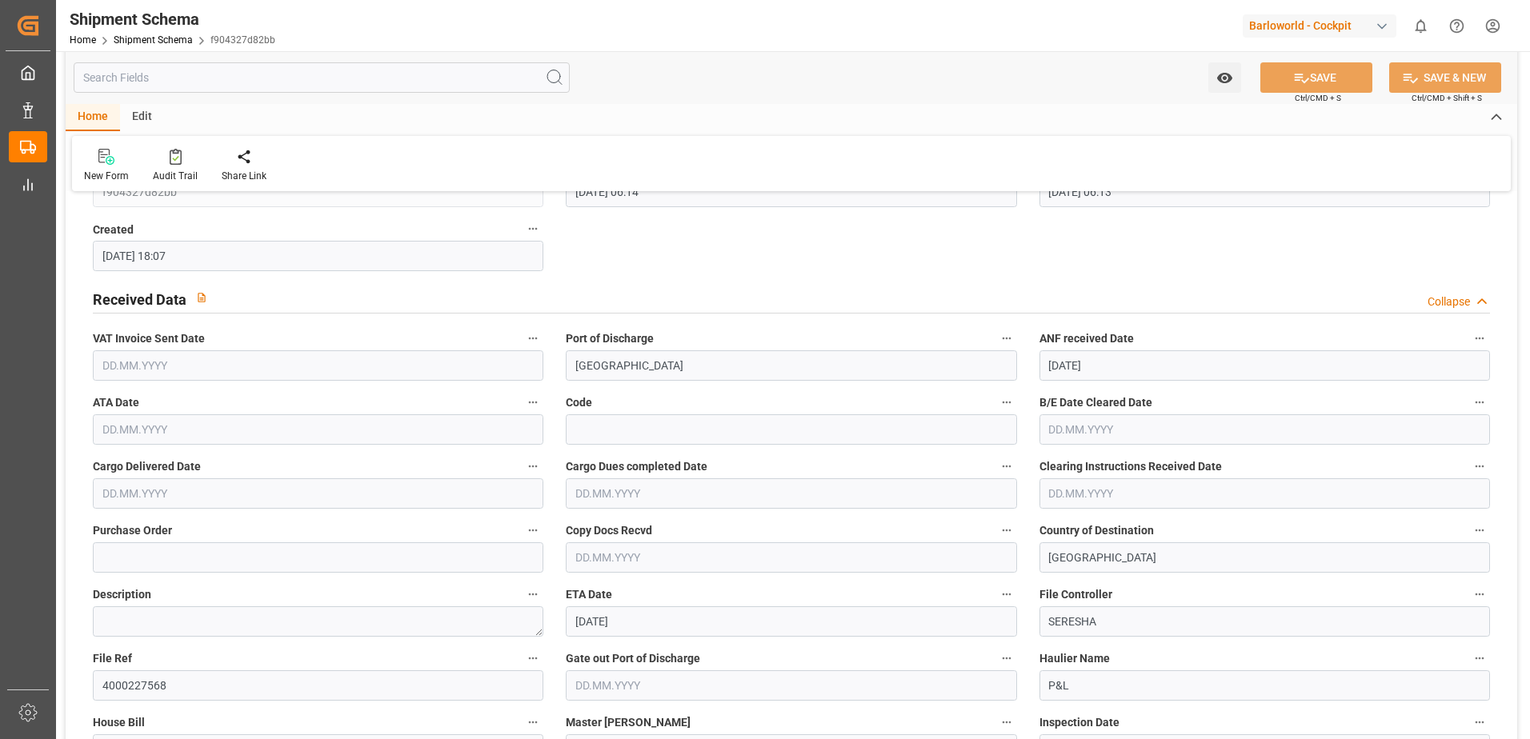
scroll to position [80, 0]
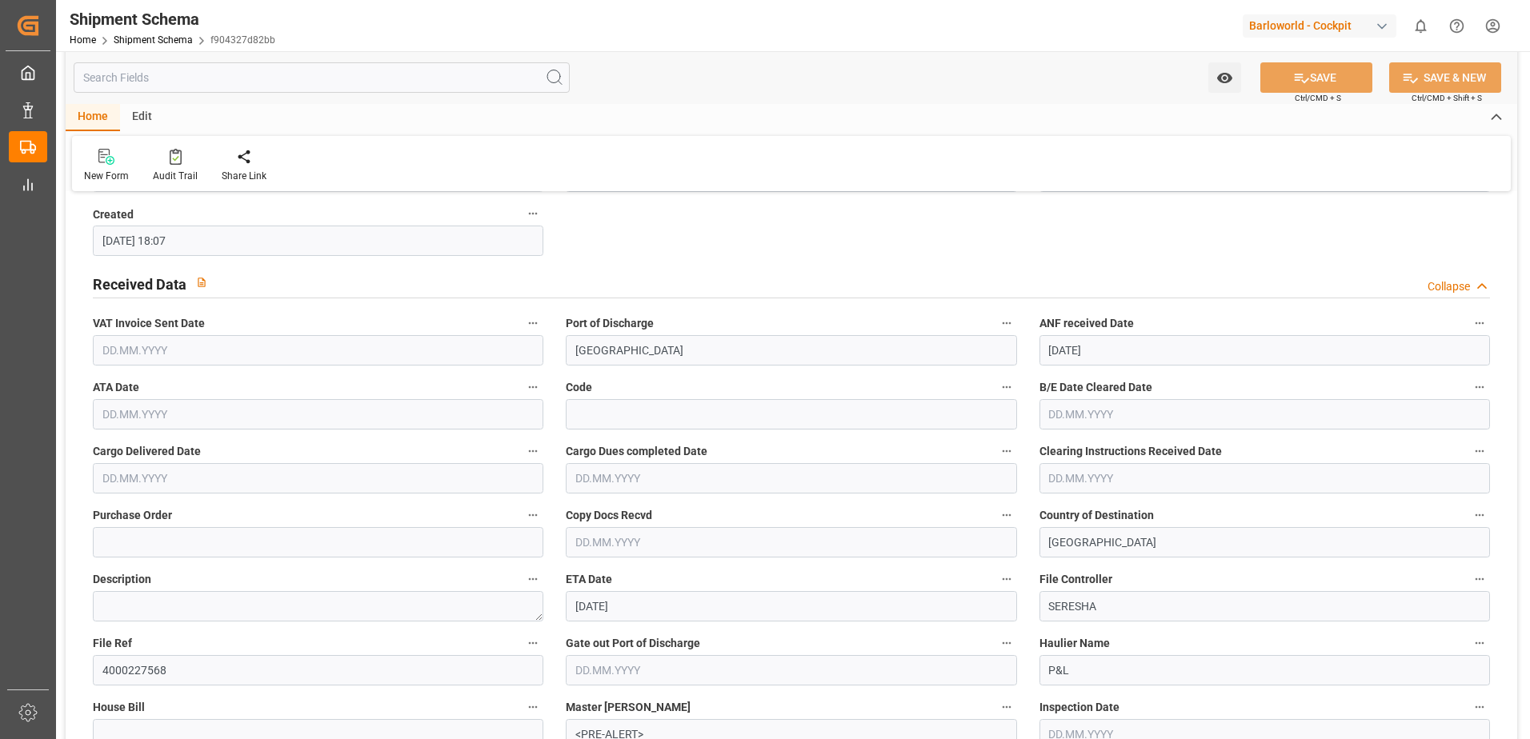
click at [1092, 411] on input "text" at bounding box center [1264, 414] width 450 height 30
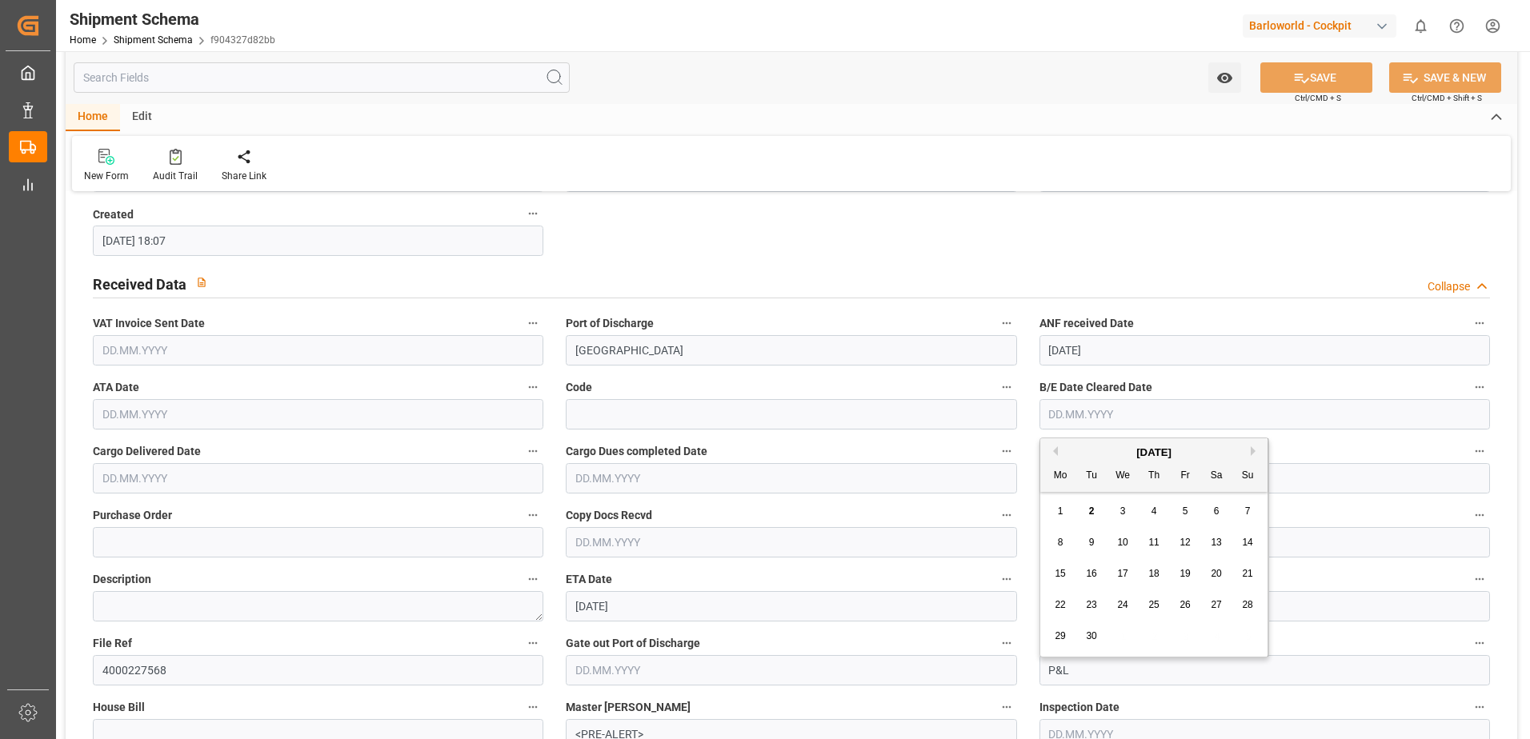
click at [1058, 453] on div "September 2025" at bounding box center [1153, 453] width 227 height 16
click at [1055, 450] on button "Previous Month" at bounding box center [1053, 451] width 10 height 10
click at [1182, 637] on span "29" at bounding box center [1184, 635] width 10 height 11
type input "[DATE]"
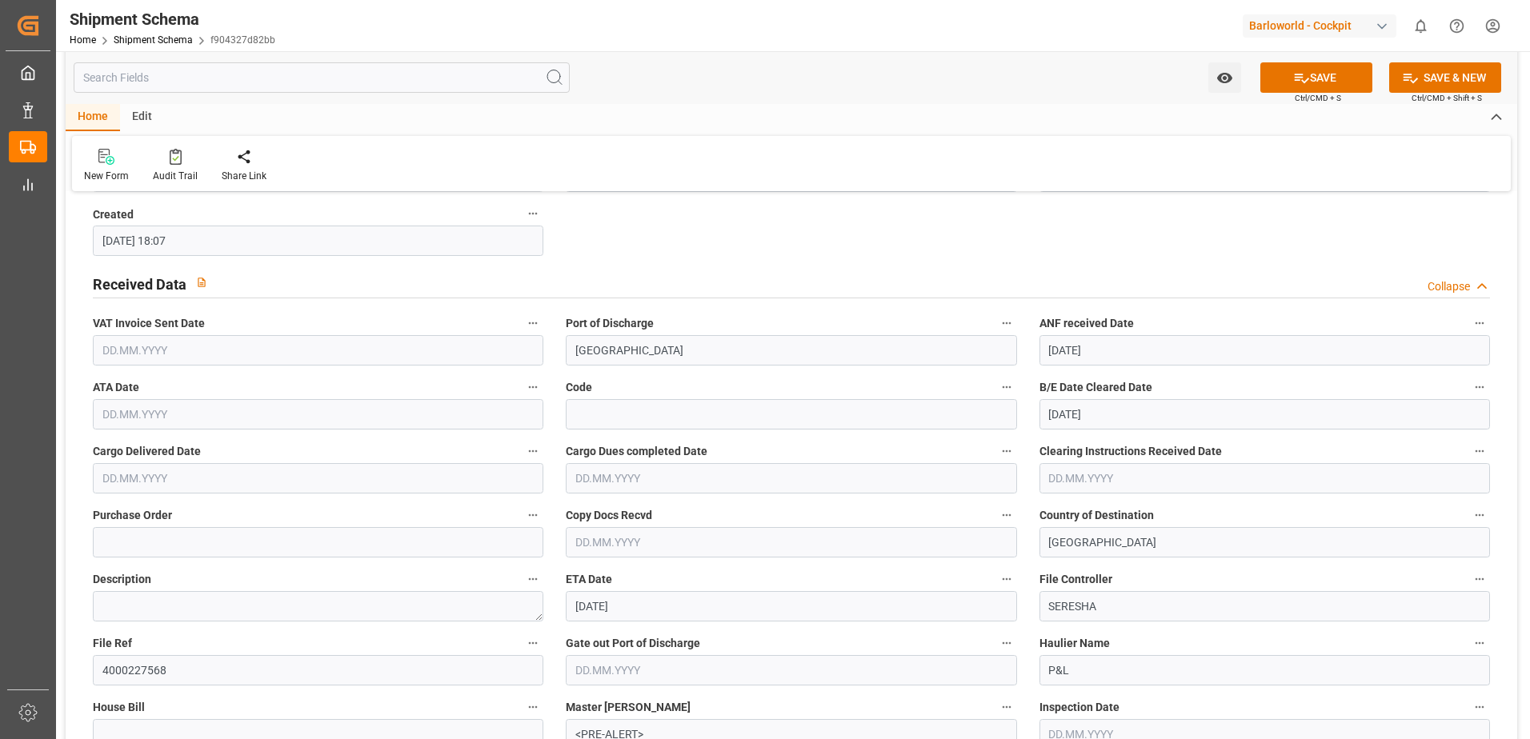
click at [1096, 478] on input "text" at bounding box center [1264, 478] width 450 height 30
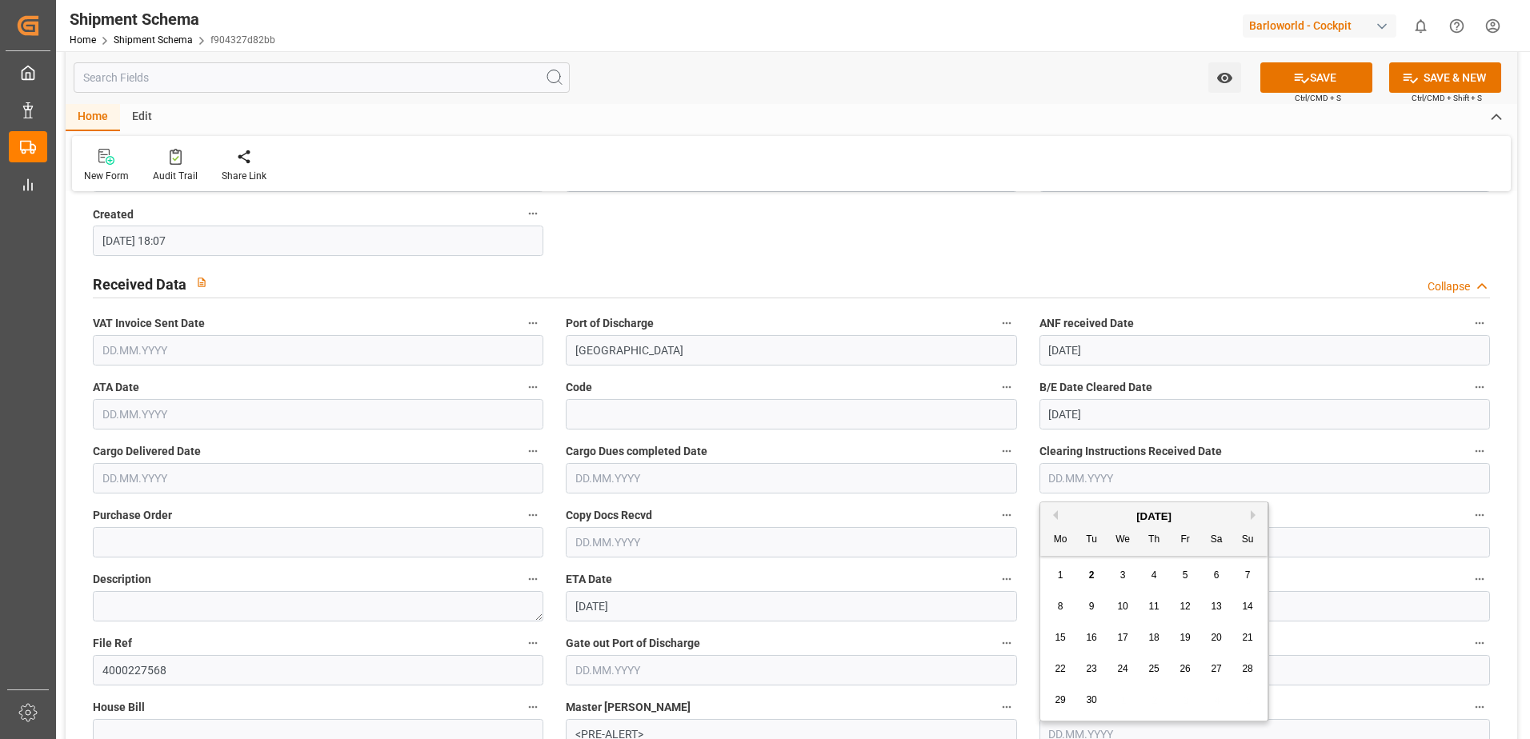
click at [1060, 512] on div "September 2025" at bounding box center [1153, 517] width 227 height 16
click at [1054, 514] on button "Previous Month" at bounding box center [1053, 515] width 10 height 10
click at [1155, 694] on div "28" at bounding box center [1154, 700] width 20 height 19
type input "[DATE]"
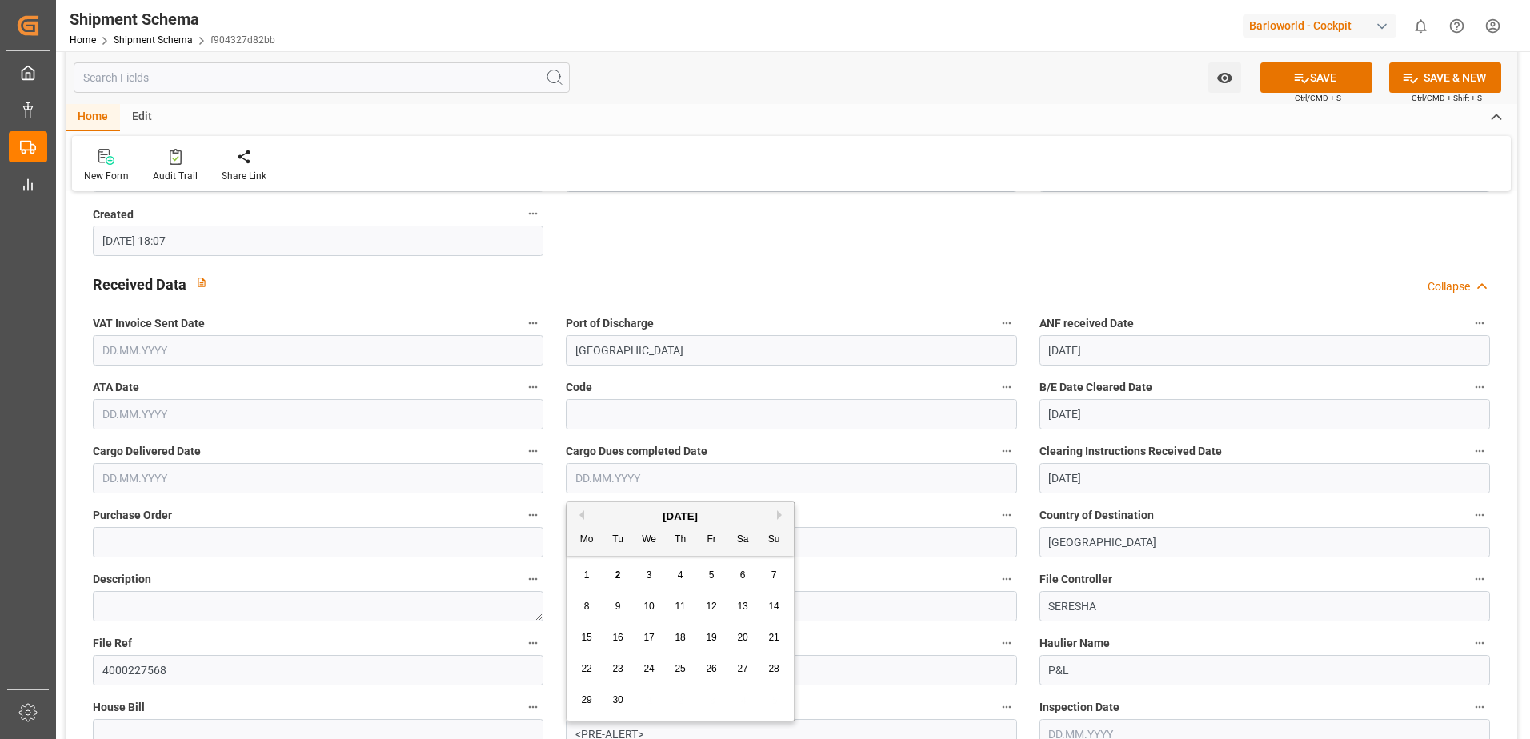
click at [622, 477] on input "text" at bounding box center [791, 478] width 450 height 30
click at [586, 514] on div "September 2025" at bounding box center [679, 517] width 227 height 16
click at [583, 516] on button "Previous Month" at bounding box center [579, 515] width 10 height 10
click at [708, 698] on span "29" at bounding box center [711, 699] width 10 height 11
type input "[DATE]"
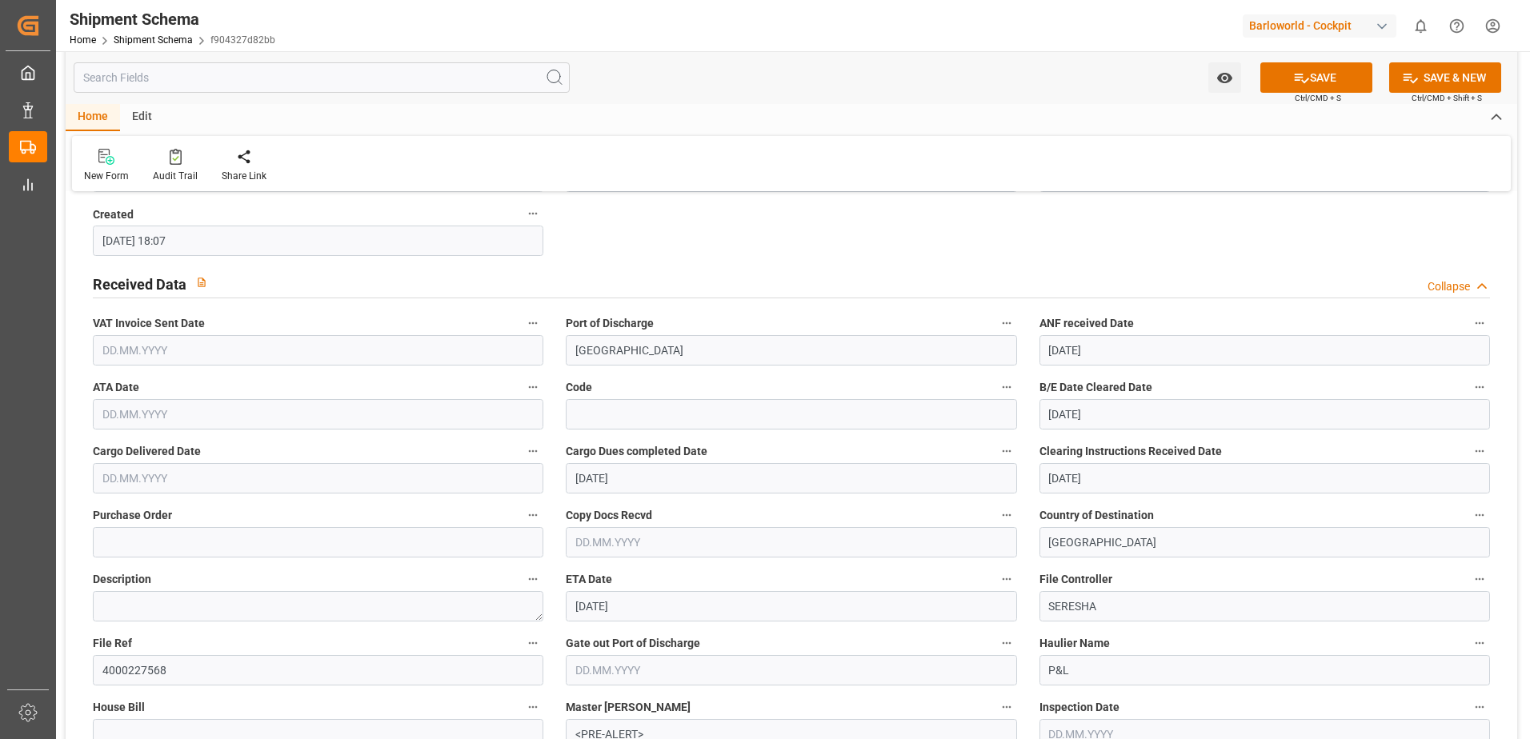
click at [615, 542] on input "text" at bounding box center [791, 542] width 450 height 30
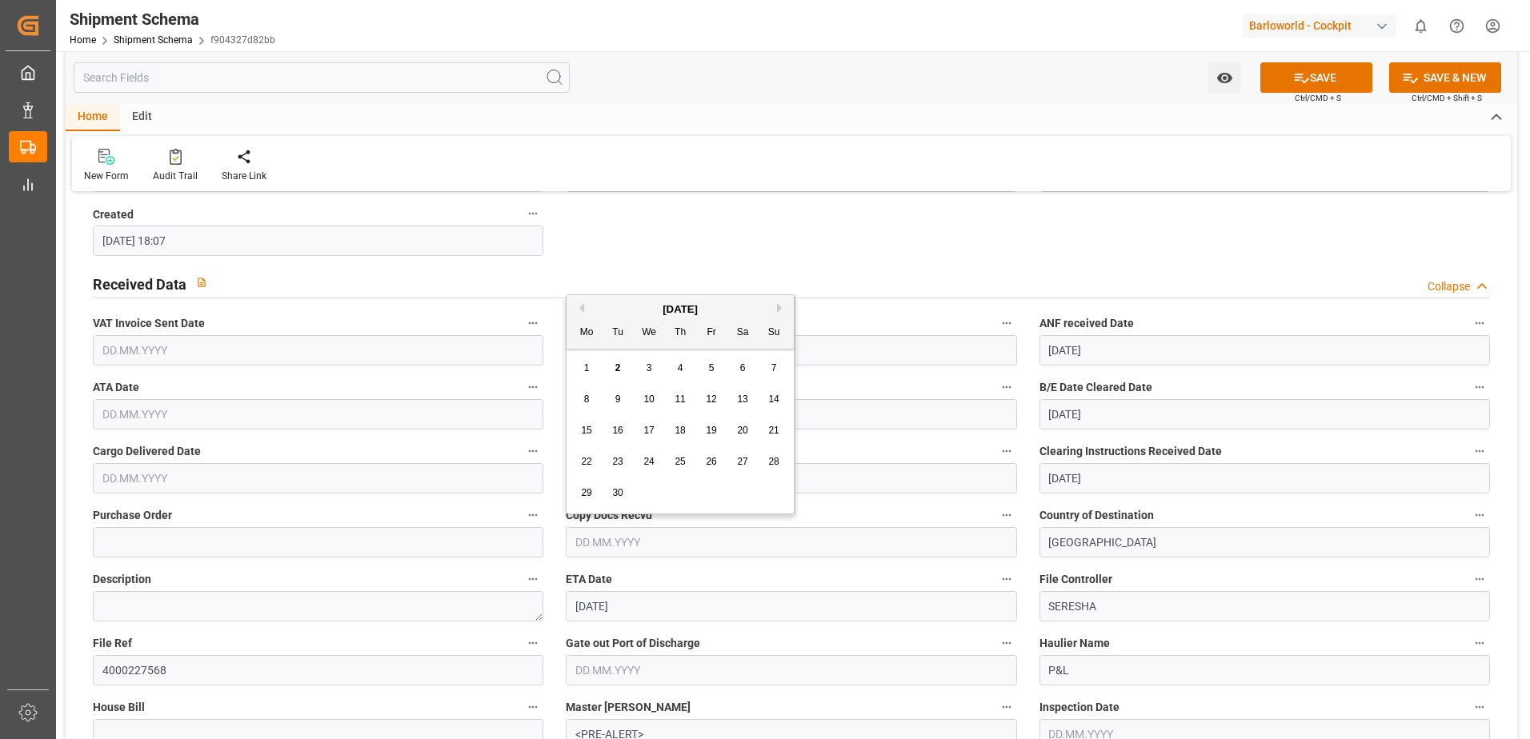
click at [577, 302] on div "September 2025" at bounding box center [679, 310] width 227 height 16
click at [582, 310] on button "Previous Month" at bounding box center [579, 308] width 10 height 10
click at [682, 493] on span "28" at bounding box center [679, 492] width 10 height 11
type input "[DATE]"
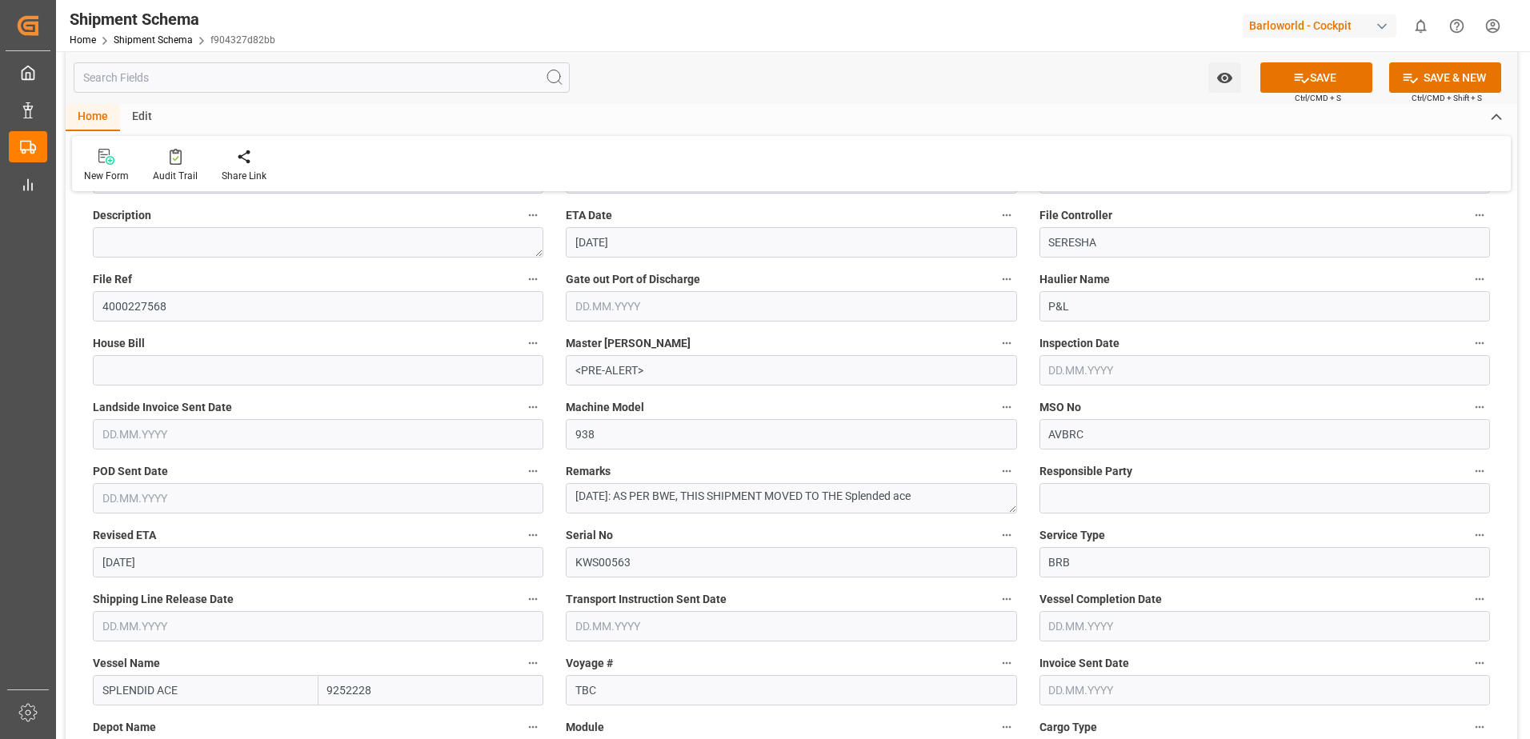
scroll to position [480, 0]
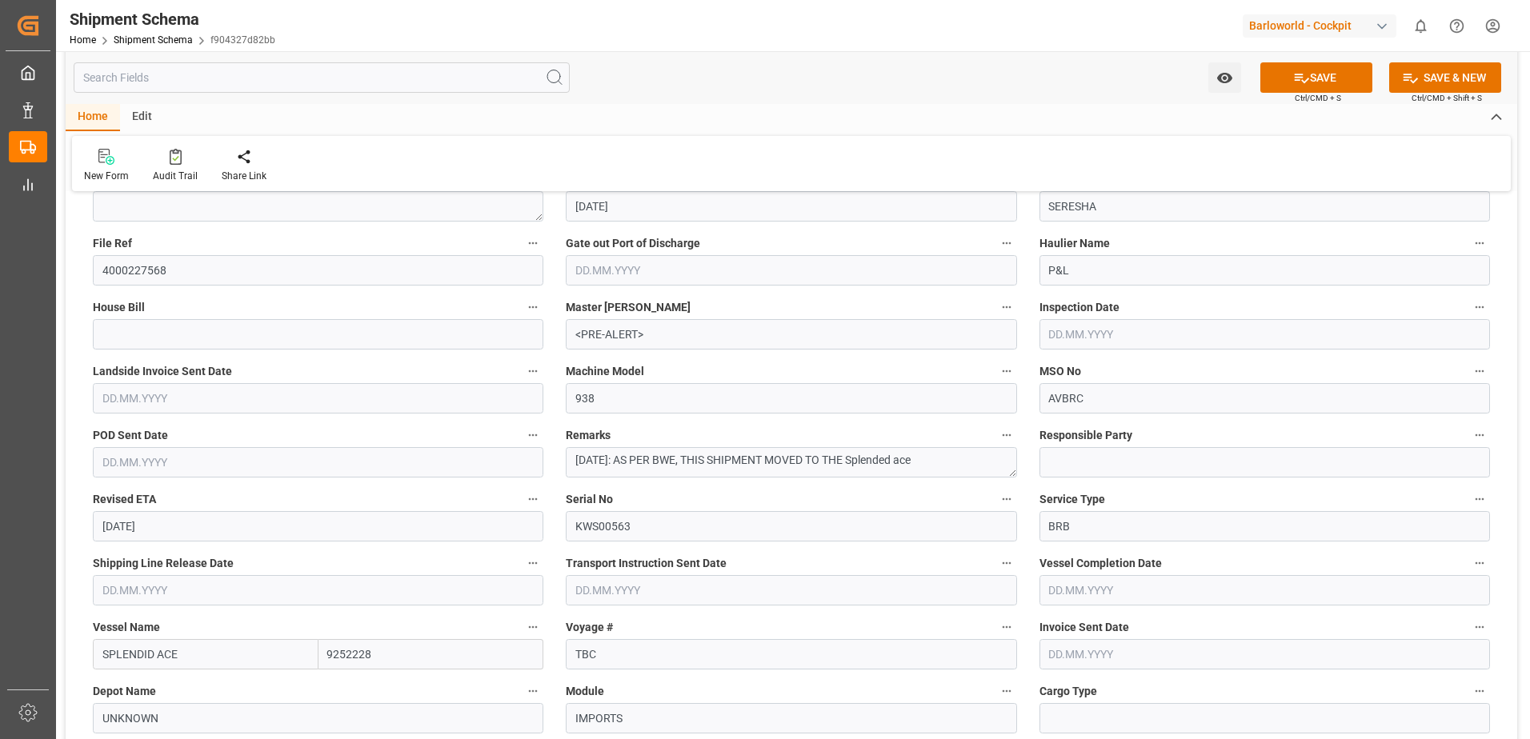
click at [136, 594] on input "text" at bounding box center [318, 590] width 450 height 30
click at [107, 356] on button "Previous Month" at bounding box center [107, 356] width 10 height 10
click at [238, 541] on span "29" at bounding box center [238, 540] width 10 height 11
type input "[DATE]"
click at [654, 594] on input "text" at bounding box center [791, 590] width 450 height 30
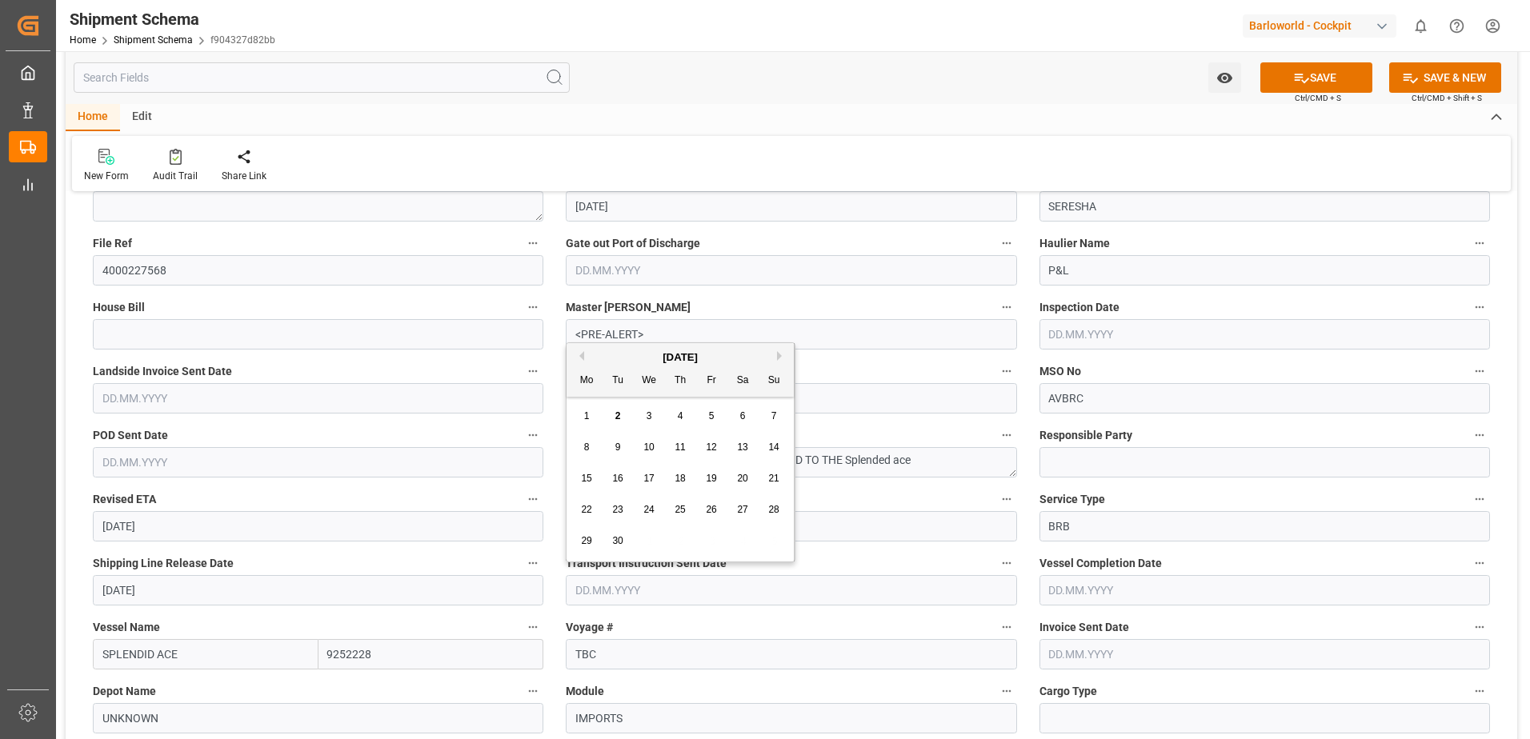
click at [580, 354] on button "Previous Month" at bounding box center [579, 356] width 10 height 10
click at [706, 539] on span "29" at bounding box center [711, 540] width 10 height 11
type input "[DATE]"
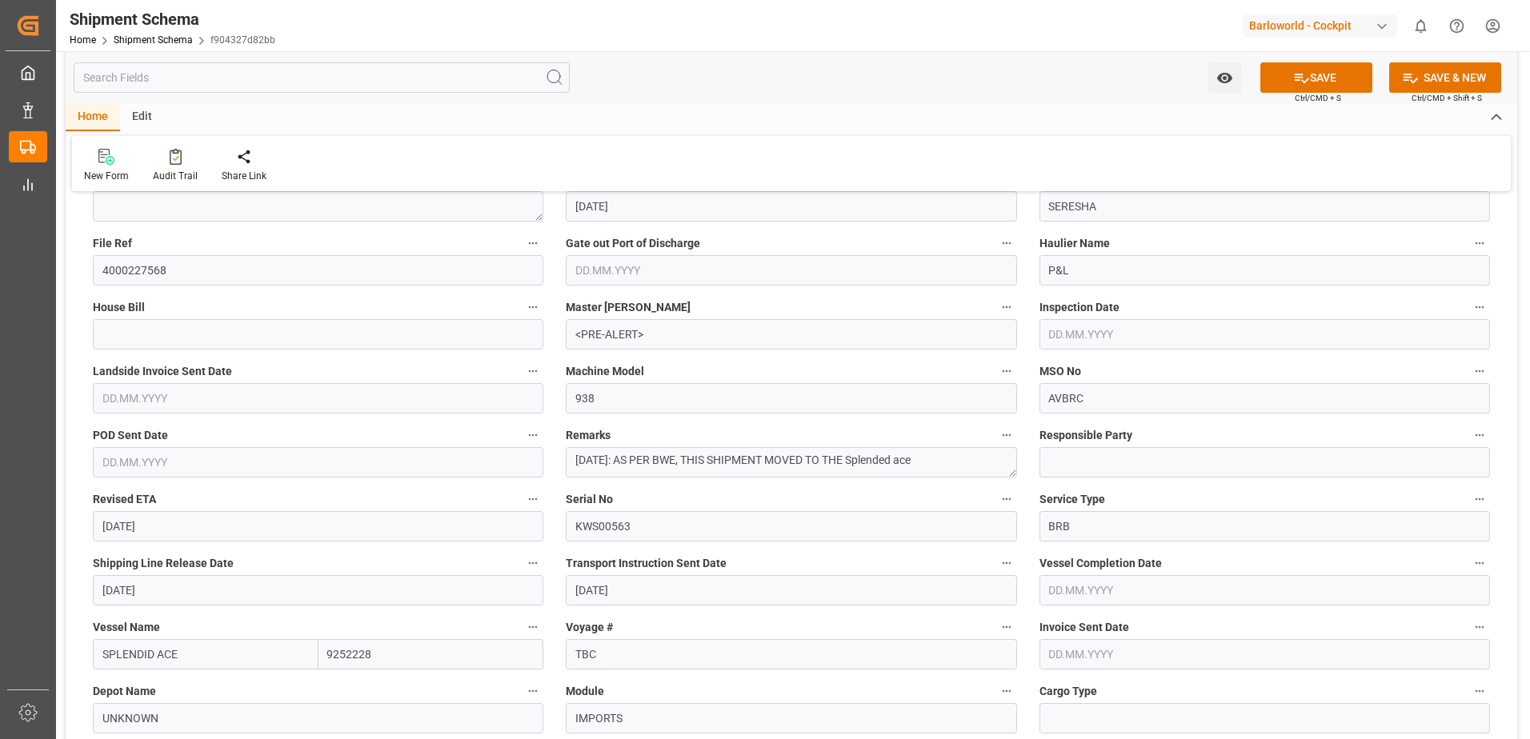
click at [1127, 588] on input "text" at bounding box center [1264, 590] width 450 height 30
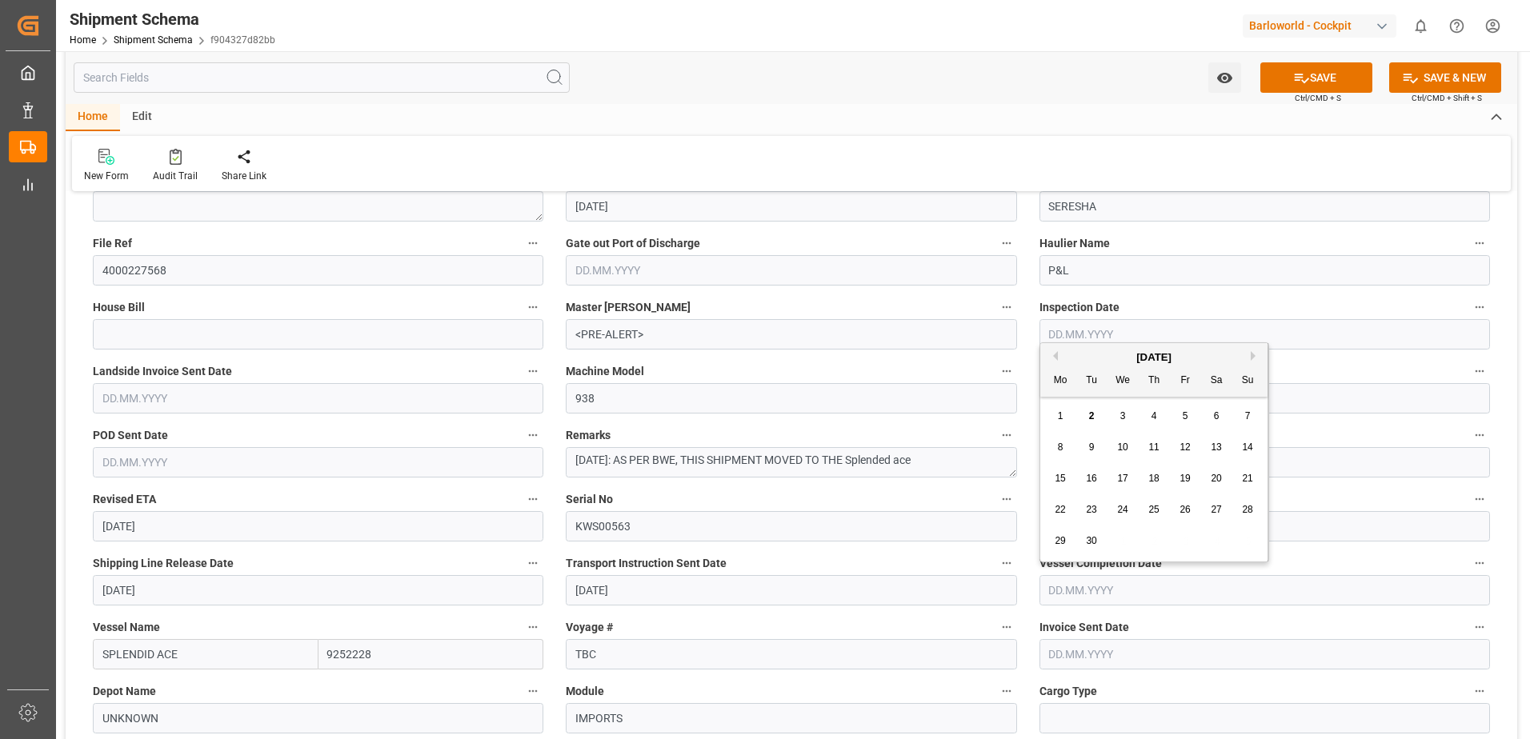
click at [1127, 588] on input "text" at bounding box center [1264, 590] width 450 height 30
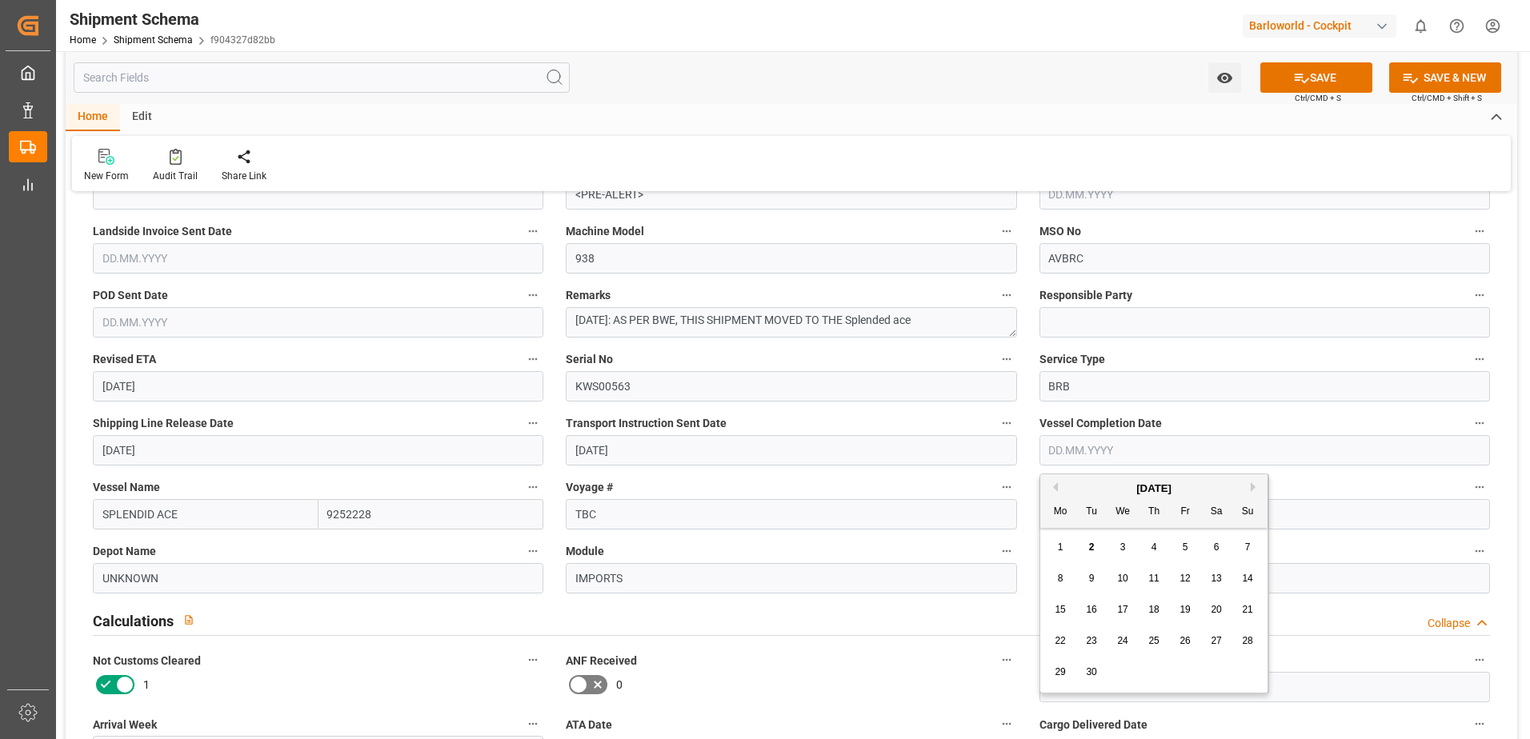
scroll to position [640, 0]
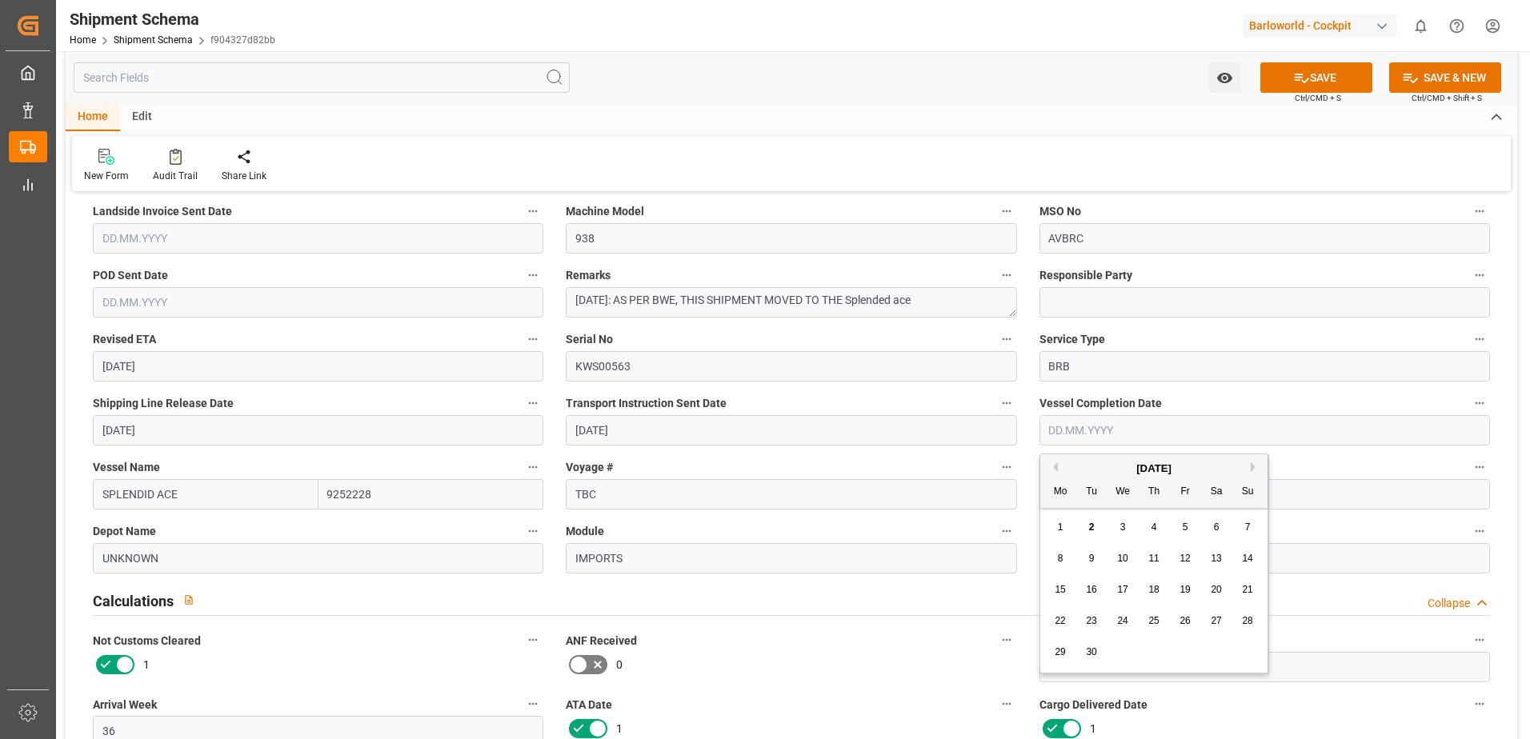
click at [167, 366] on input "[DATE]" at bounding box center [318, 366] width 450 height 30
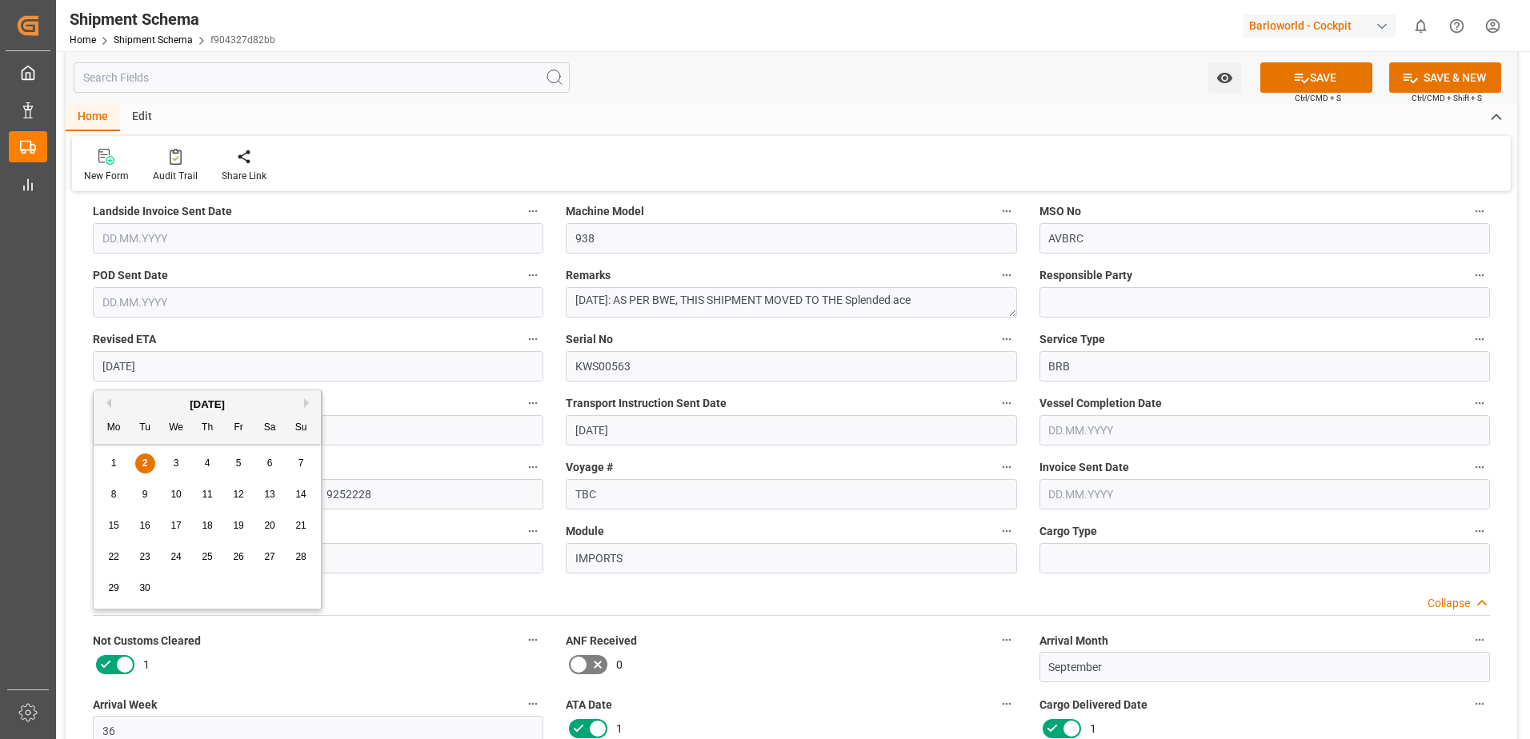
click at [242, 465] on div "5" at bounding box center [239, 463] width 20 height 19
click at [364, 362] on input "05.09.2025" at bounding box center [318, 366] width 450 height 30
click at [211, 463] on div "4" at bounding box center [208, 463] width 20 height 19
type input "04.09.2025"
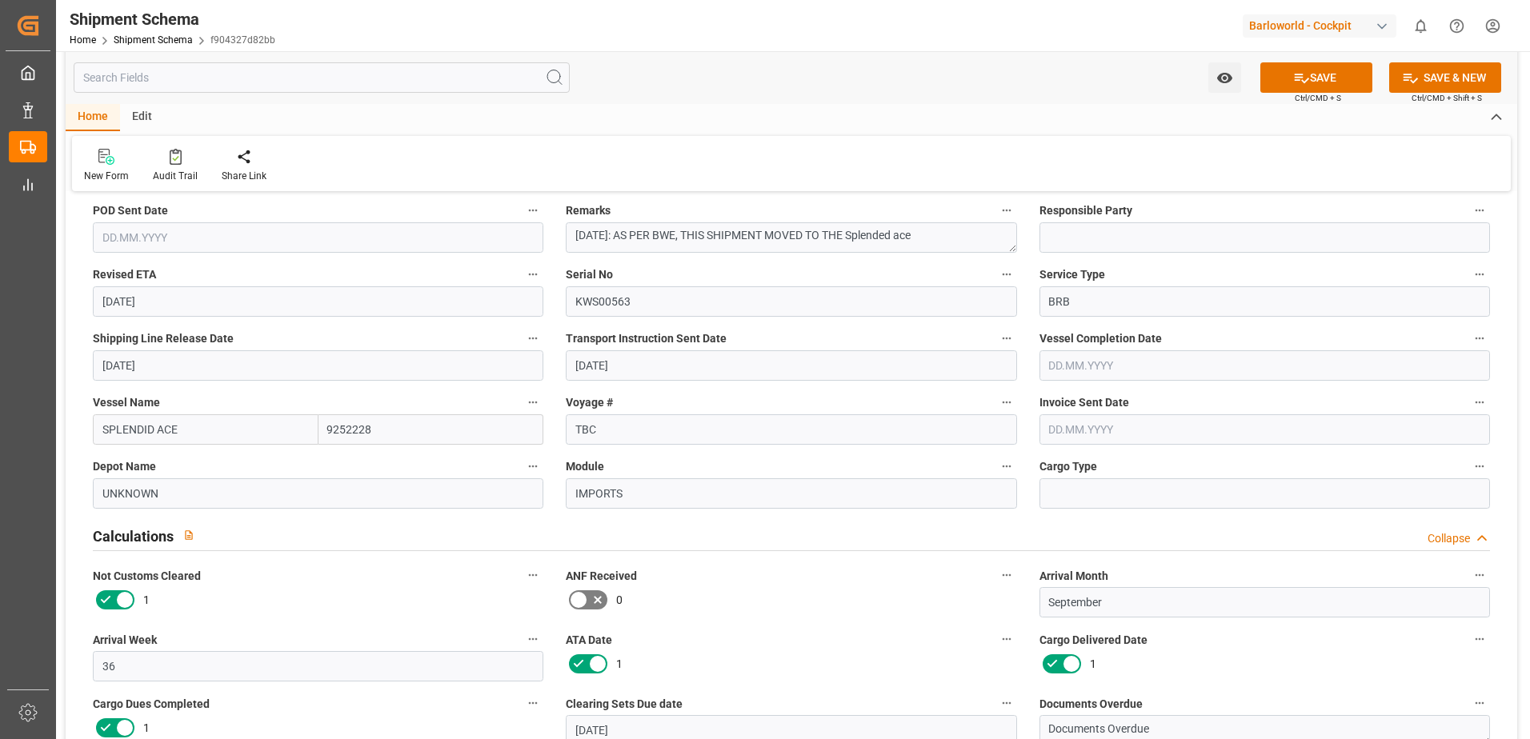
scroll to position [720, 0]
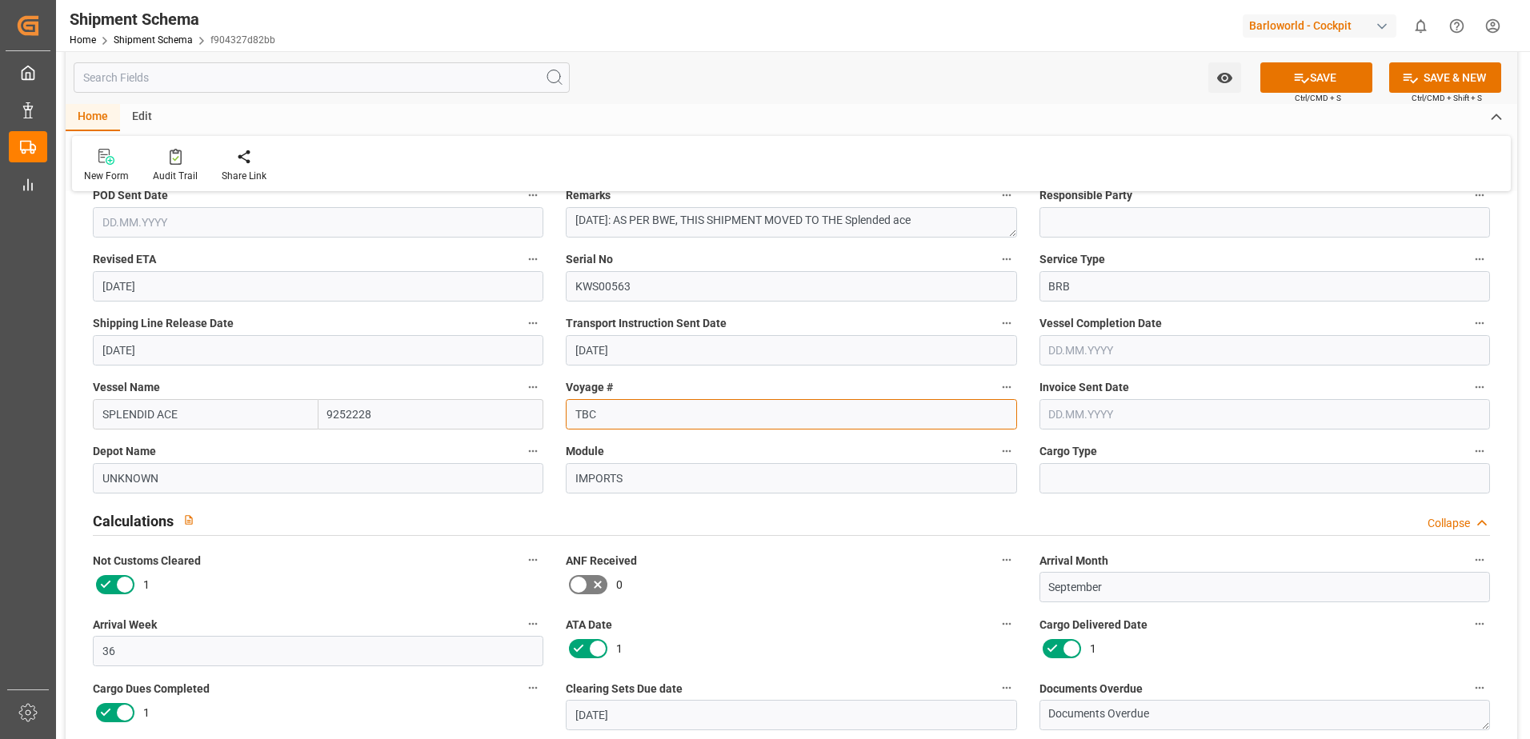
click at [622, 414] on input "TBC" at bounding box center [791, 414] width 450 height 30
drag, startPoint x: 622, startPoint y: 414, endPoint x: 510, endPoint y: 418, distance: 112.8
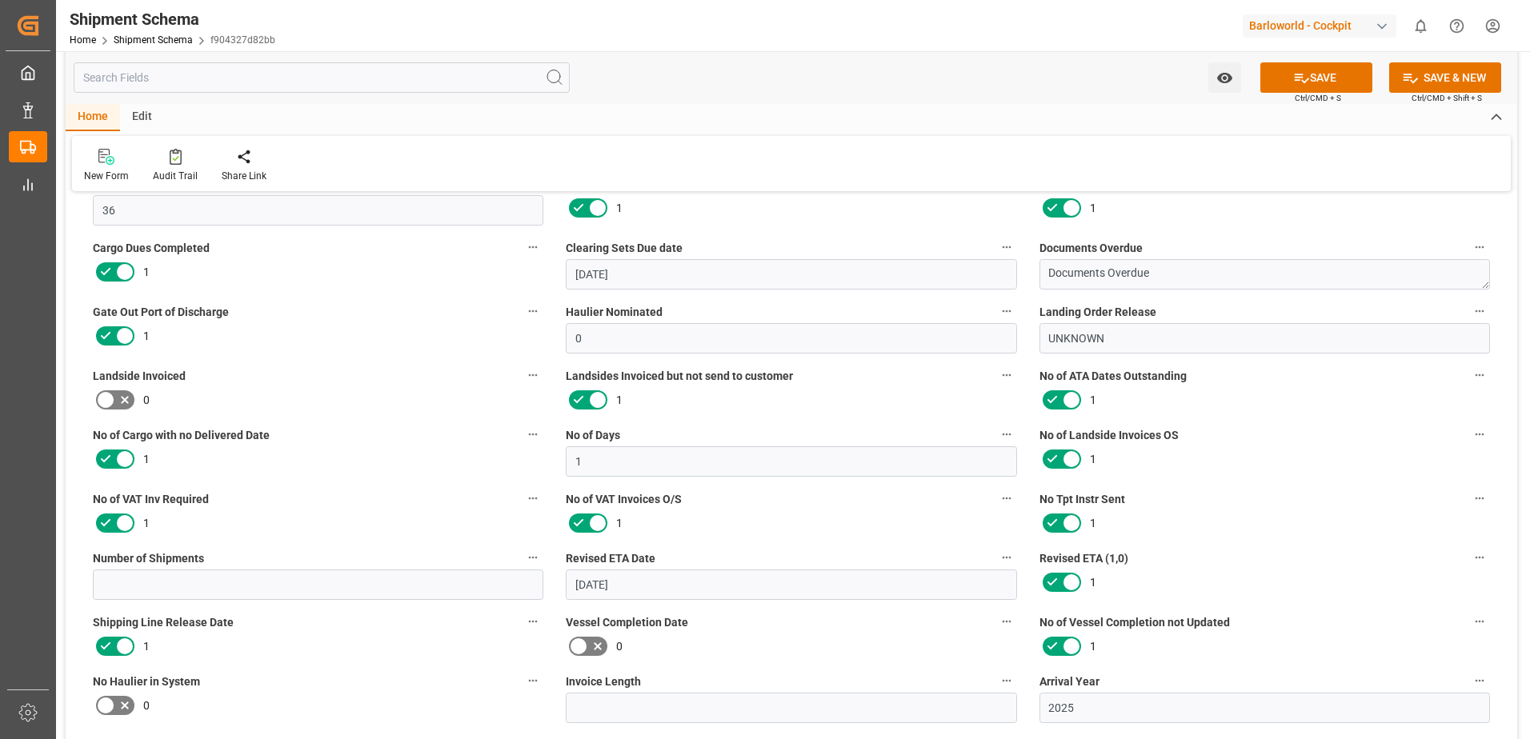
scroll to position [1200, 0]
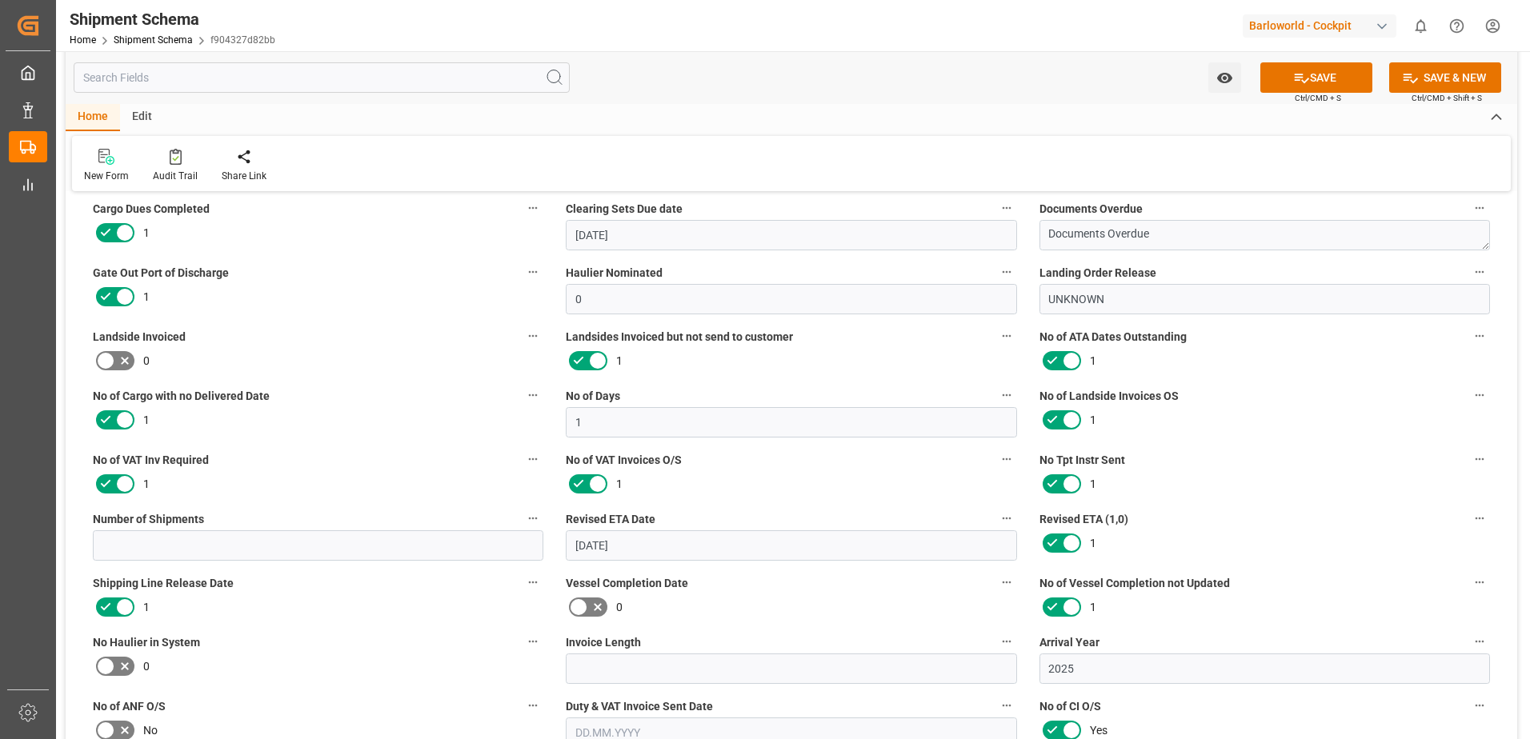
type input "0170A"
click at [653, 545] on input "[DATE]" at bounding box center [791, 545] width 450 height 30
click at [684, 365] on div "4" at bounding box center [680, 371] width 20 height 19
type input "04.09.2025"
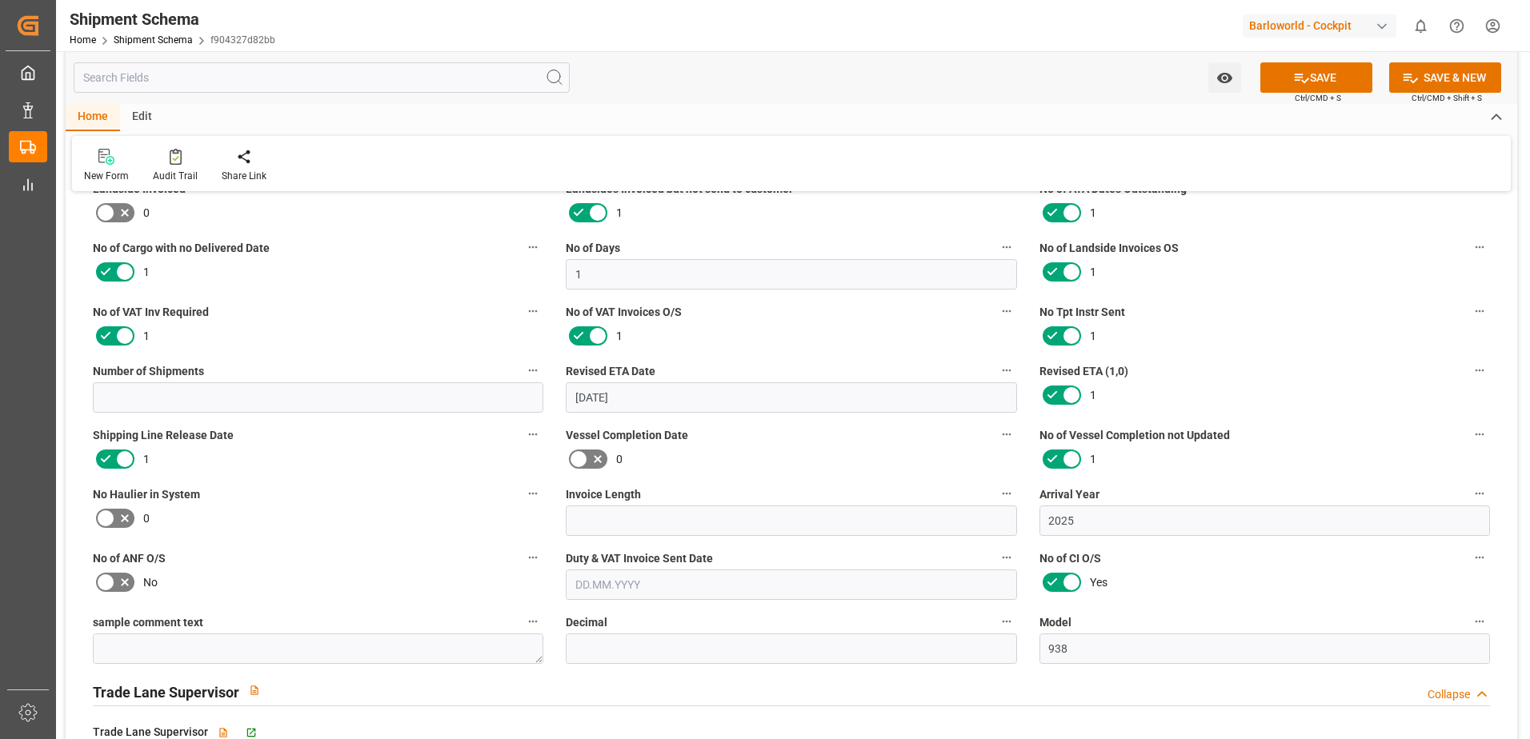
scroll to position [1360, 0]
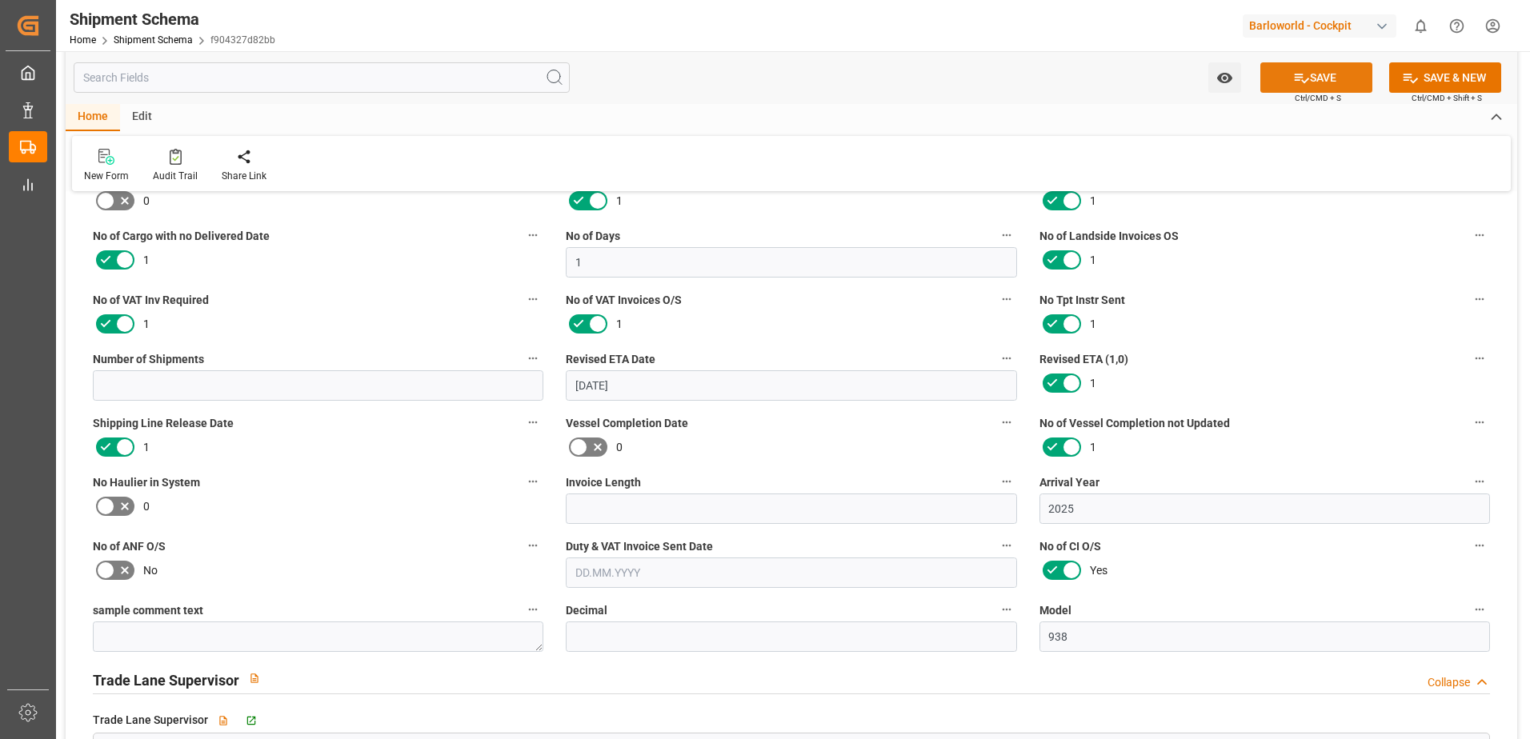
click at [1345, 66] on button "SAVE" at bounding box center [1316, 77] width 112 height 30
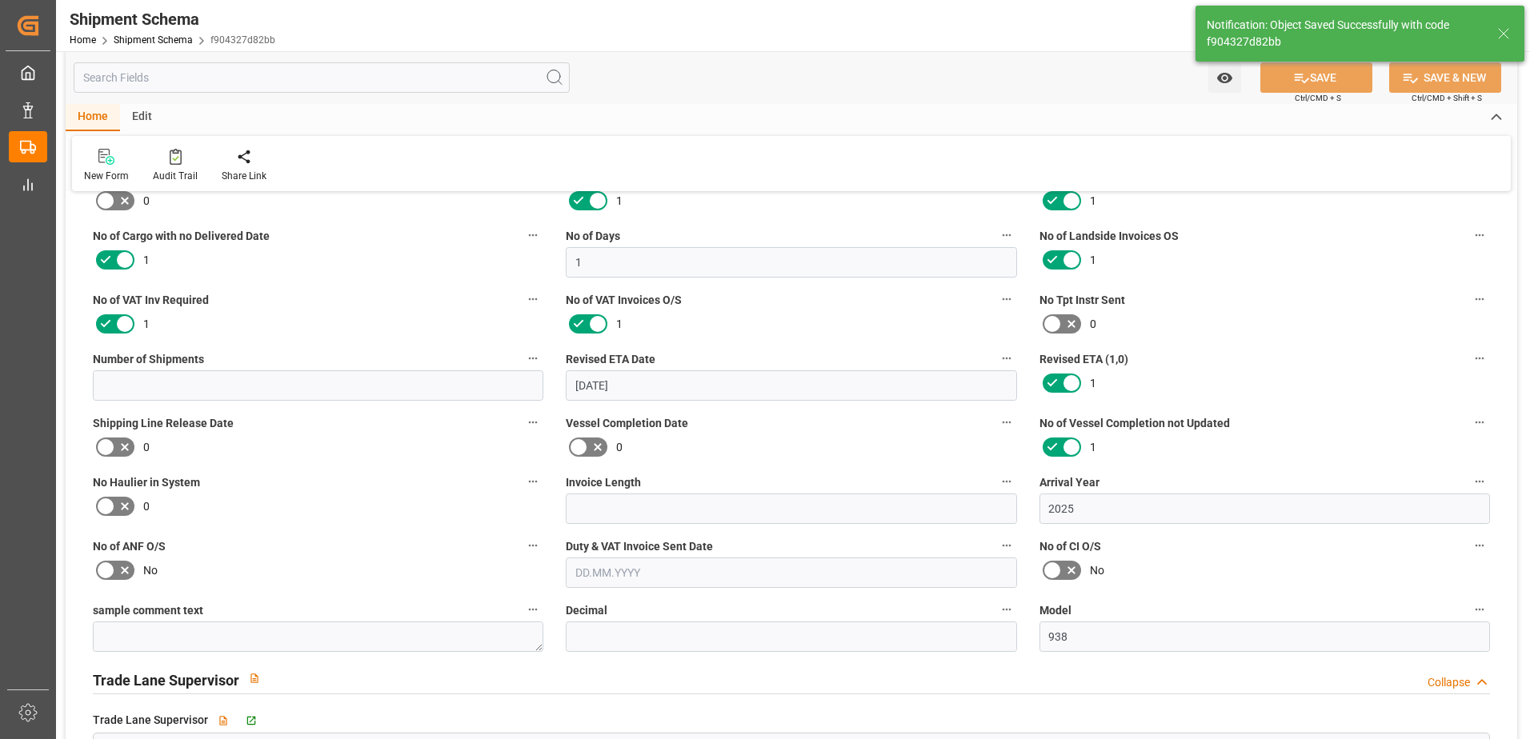
type input "02.09.2025 08:15"
type input "[DATE]"
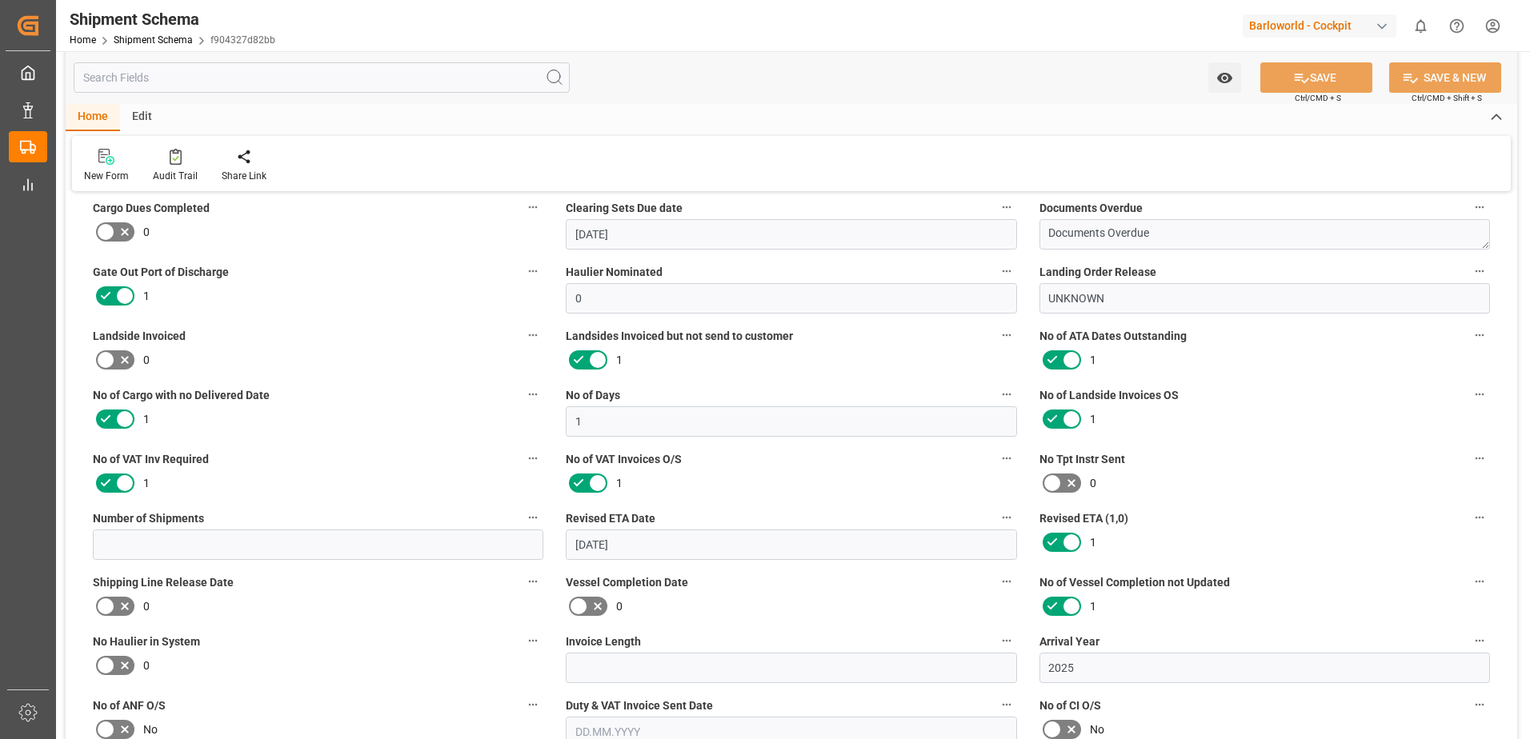
scroll to position [1200, 0]
